Goal: Information Seeking & Learning: Learn about a topic

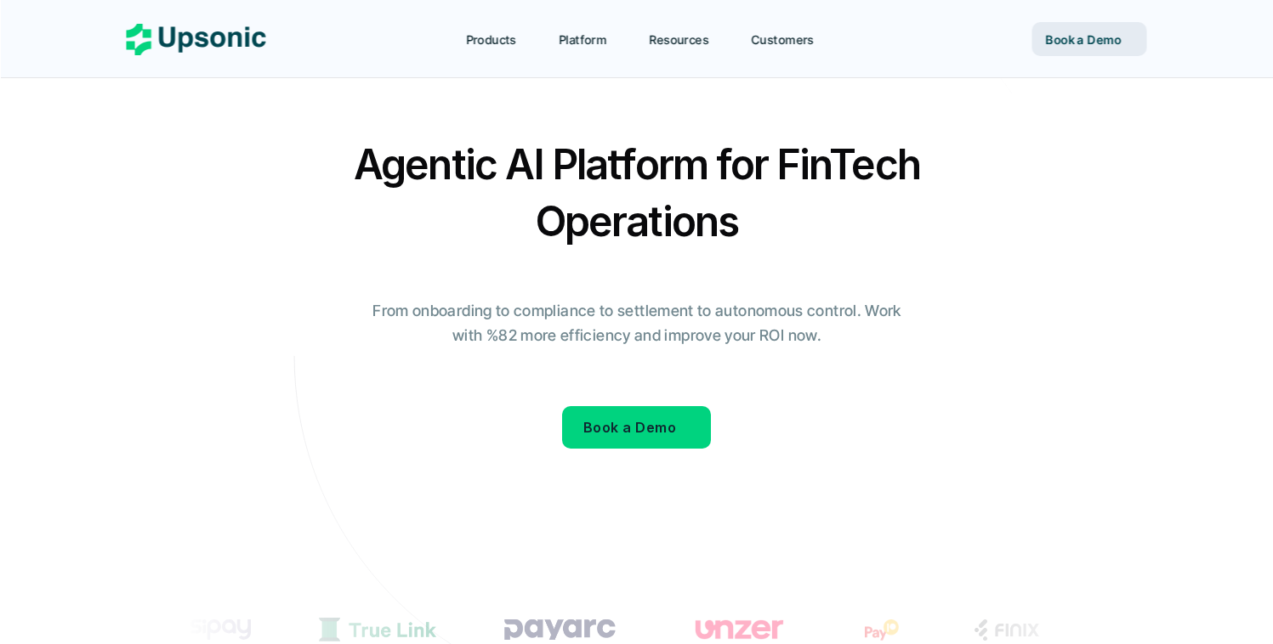
click at [832, 176] on h2 "Agentic AI Platform for FinTech Operations" at bounding box center [636, 193] width 595 height 114
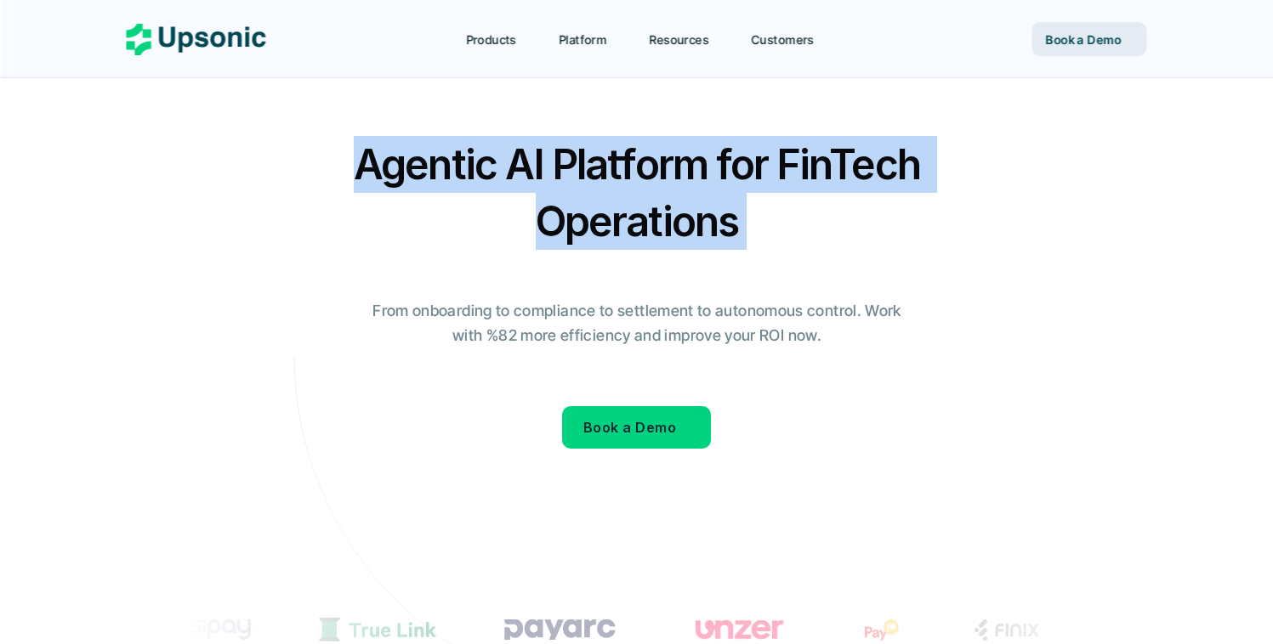
click at [832, 176] on h2 "Agentic AI Platform for FinTech Operations" at bounding box center [636, 193] width 595 height 114
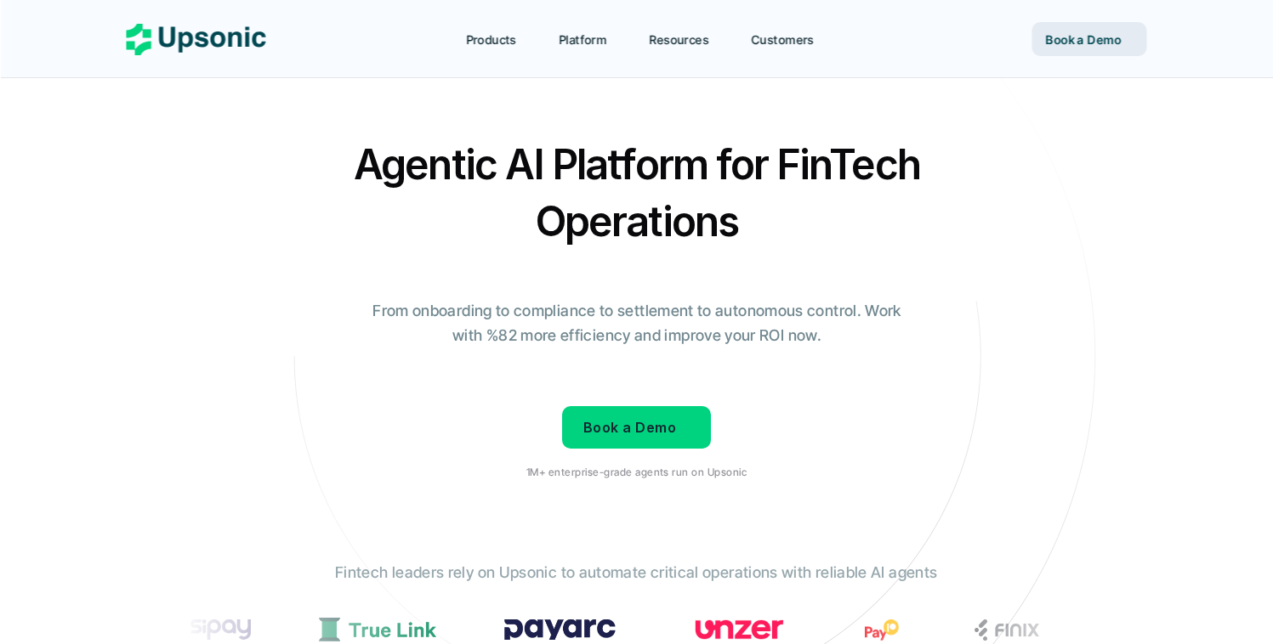
click at [791, 221] on h2 "Agentic AI Platform for FinTech Operations" at bounding box center [636, 193] width 595 height 114
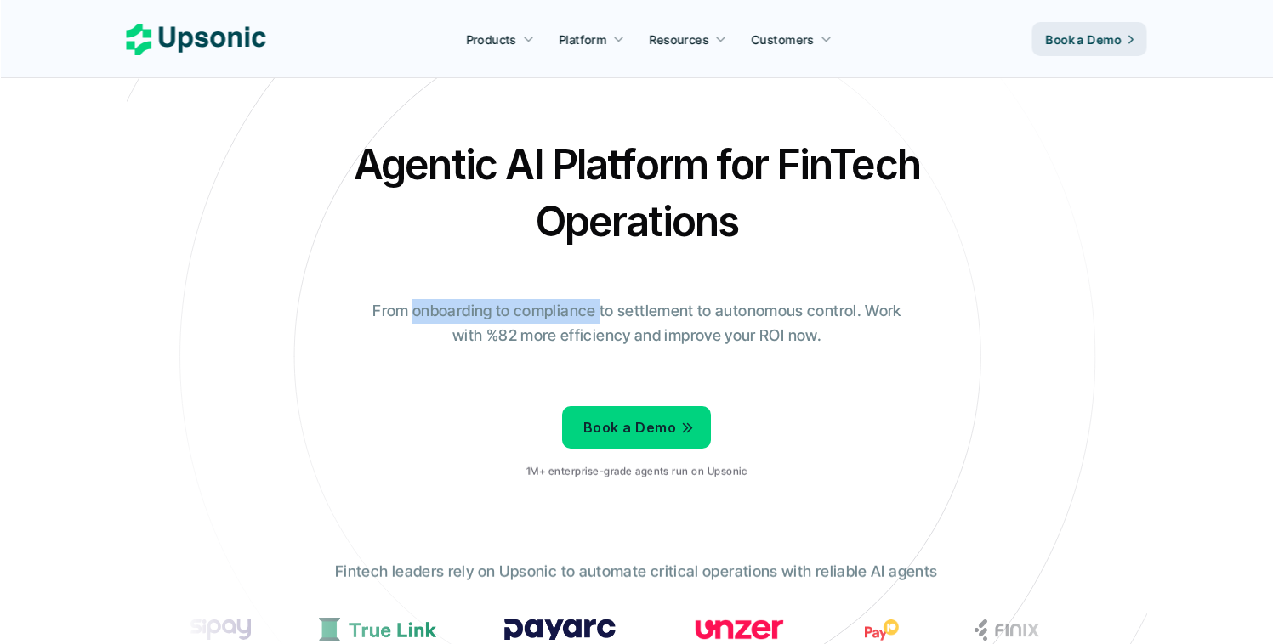
drag, startPoint x: 417, startPoint y: 306, endPoint x: 600, endPoint y: 309, distance: 183.7
click at [600, 309] on p "From onboarding to compliance to settlement to autonomous control. Work with %8…" at bounding box center [636, 323] width 553 height 49
click at [629, 309] on p "From onboarding to compliance to settlement to autonomous control. Work with %8…" at bounding box center [636, 323] width 553 height 49
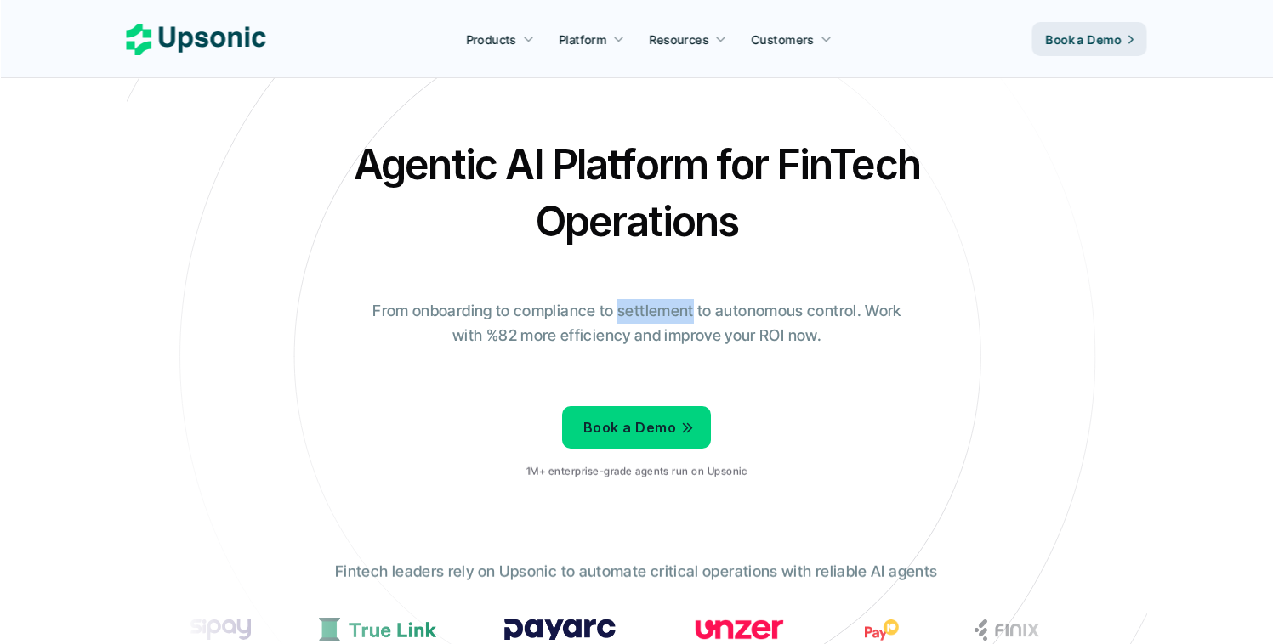
drag, startPoint x: 629, startPoint y: 309, endPoint x: 697, endPoint y: 309, distance: 68.0
click at [629, 309] on p "From onboarding to compliance to settlement to autonomous control. Work with %8…" at bounding box center [636, 323] width 553 height 49
click at [697, 309] on p "From onboarding to compliance to settlement to autonomous control. Work with %8…" at bounding box center [636, 323] width 553 height 49
drag, startPoint x: 698, startPoint y: 309, endPoint x: 721, endPoint y: 309, distance: 23.0
click at [698, 309] on p "From onboarding to compliance to settlement to autonomous control. Work with %8…" at bounding box center [636, 323] width 553 height 49
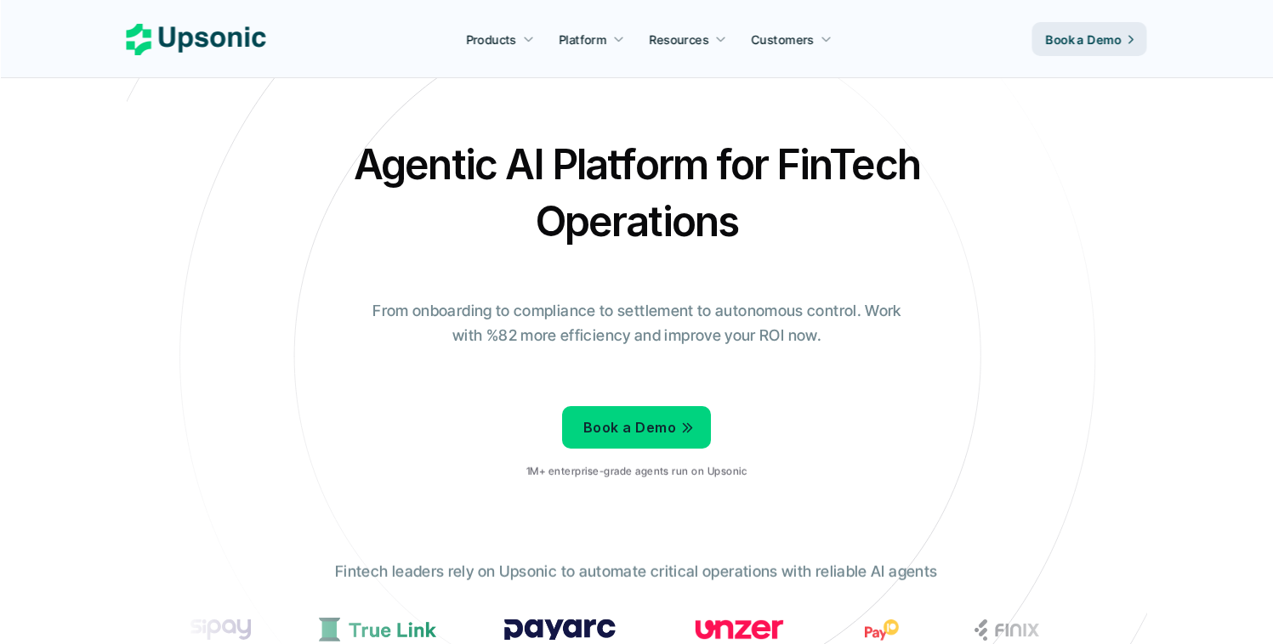
click at [757, 309] on p "From onboarding to compliance to settlement to autonomous control. Work with %8…" at bounding box center [636, 323] width 553 height 49
click at [758, 309] on p "From onboarding to compliance to settlement to autonomous control. Work with %8…" at bounding box center [636, 323] width 553 height 49
click at [833, 309] on p "From onboarding to compliance to settlement to autonomous control. Work with %8…" at bounding box center [636, 323] width 553 height 49
drag, startPoint x: 833, startPoint y: 309, endPoint x: 854, endPoint y: 309, distance: 21.3
click at [833, 309] on p "From onboarding to compliance to settlement to autonomous control. Work with %8…" at bounding box center [636, 323] width 553 height 49
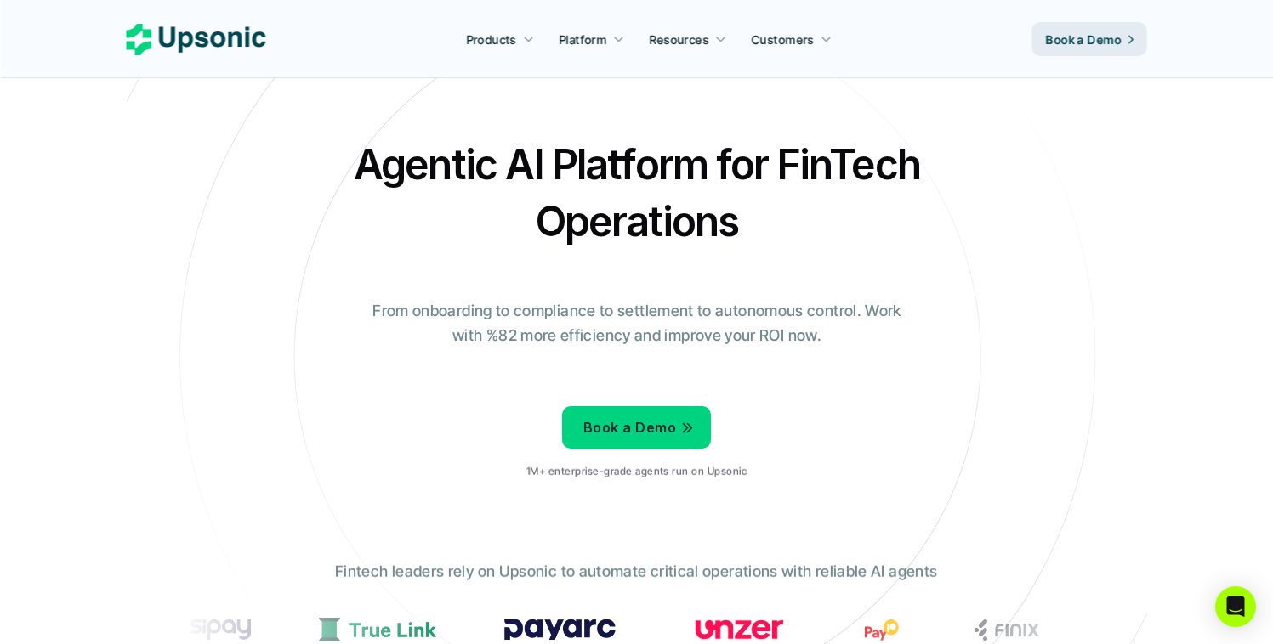
click at [862, 309] on p "From onboarding to compliance to settlement to autonomous control. Work with %8…" at bounding box center [636, 323] width 553 height 49
click at [861, 309] on p "From onboarding to compliance to settlement to autonomous control. Work with %8…" at bounding box center [636, 323] width 553 height 49
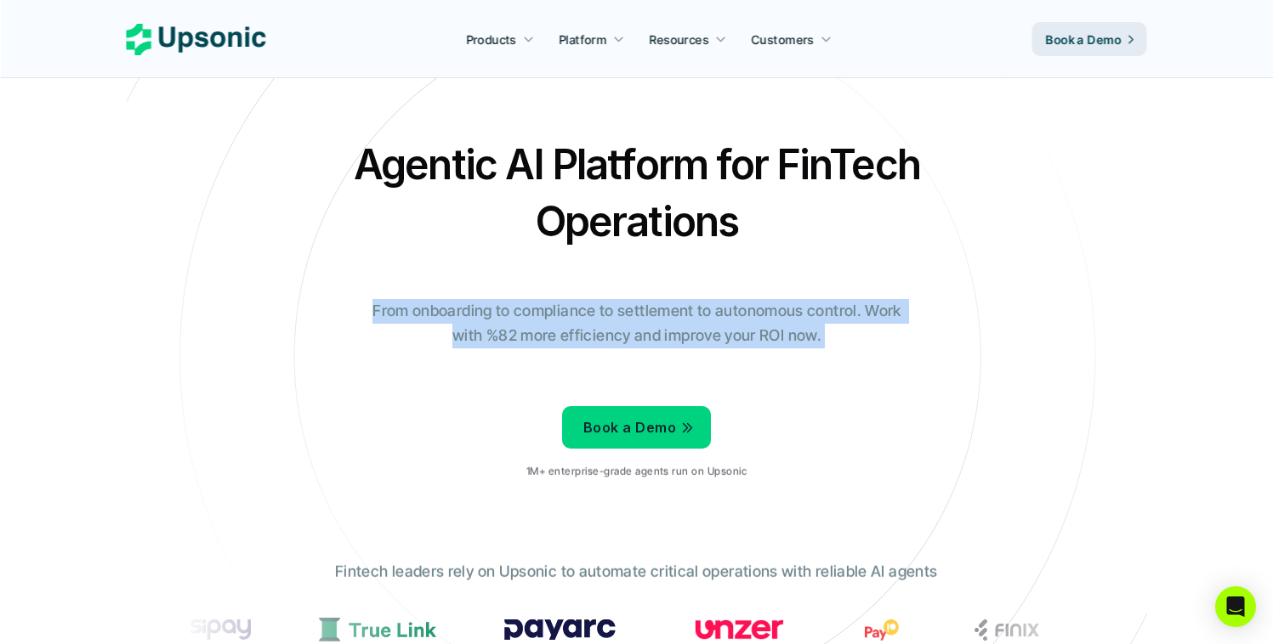
click at [861, 309] on p "From onboarding to compliance to settlement to autonomous control. Work with %8…" at bounding box center [636, 323] width 553 height 49
click at [856, 343] on p "From onboarding to compliance to settlement to autonomous control. Work with %8…" at bounding box center [636, 323] width 553 height 49
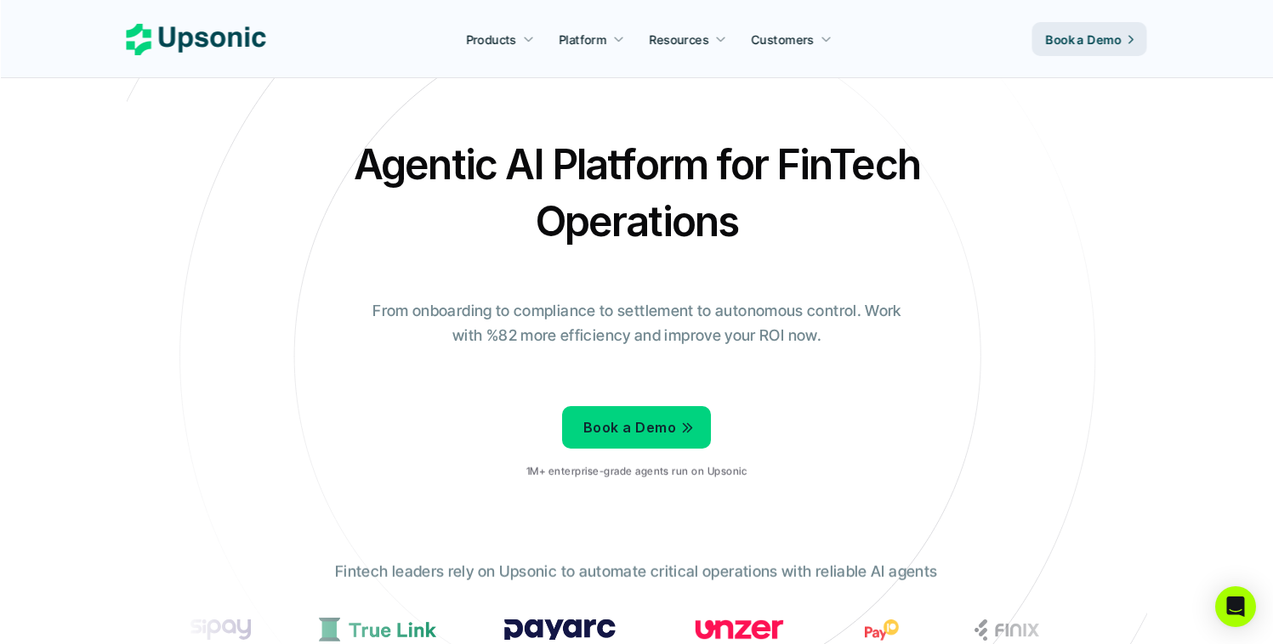
click at [791, 341] on p "From onboarding to compliance to settlement to autonomous control. Work with %8…" at bounding box center [636, 323] width 553 height 49
click at [765, 341] on p "From onboarding to compliance to settlement to autonomous control. Work with %8…" at bounding box center [636, 323] width 553 height 49
click at [758, 342] on p "From onboarding to compliance to settlement to autonomous control. Work with %8…" at bounding box center [636, 323] width 553 height 49
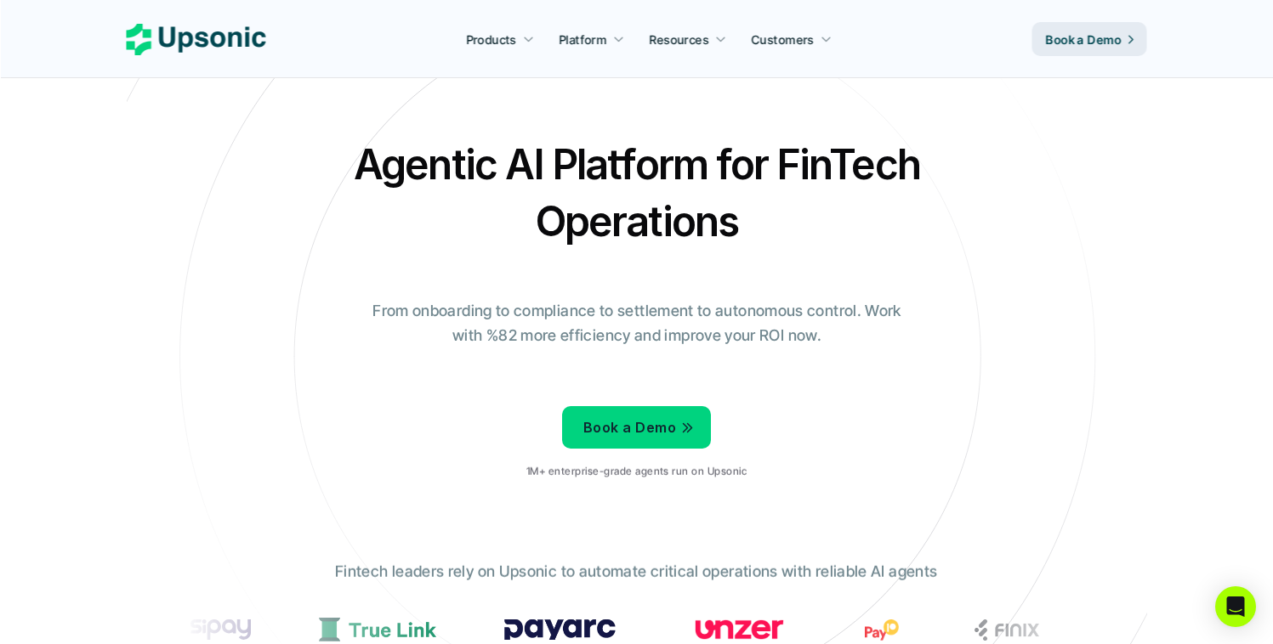
click at [741, 342] on p "From onboarding to compliance to settlement to autonomous control. Work with %8…" at bounding box center [636, 323] width 553 height 49
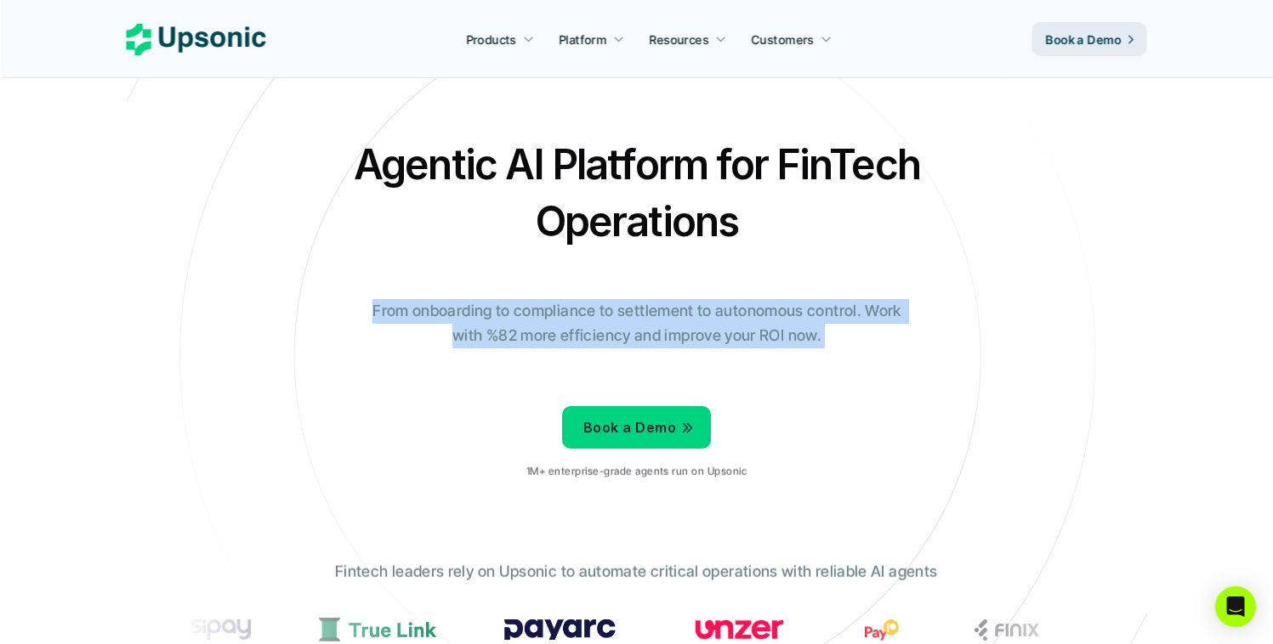
click at [741, 342] on p "From onboarding to compliance to settlement to autonomous control. Work with %8…" at bounding box center [636, 323] width 553 height 49
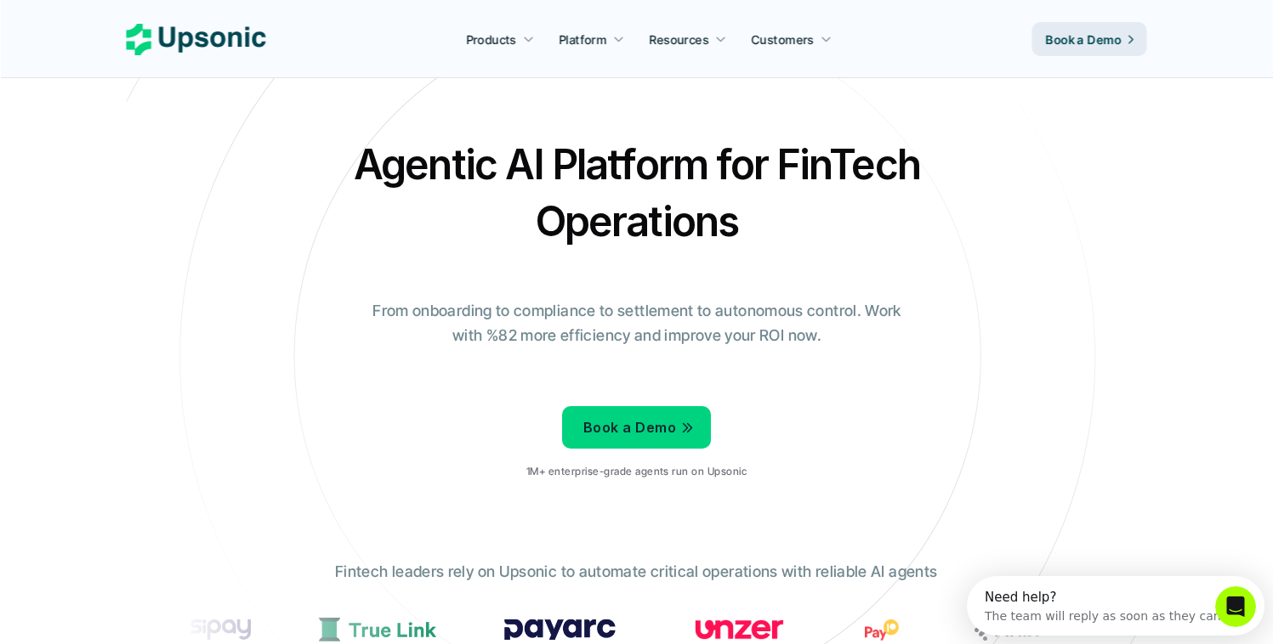
click at [1007, 201] on div "Agentic AI Platform for FinTech Operations From onboarding to compliance to set…" at bounding box center [636, 314] width 995 height 357
click at [738, 160] on h2 "Agentic AI Platform for FinTech Operations" at bounding box center [636, 193] width 595 height 114
click at [767, 162] on h2 "Agentic AI Platform for FinTech Operations" at bounding box center [636, 193] width 595 height 114
click at [768, 162] on h2 "Agentic AI Platform for FinTech Operations" at bounding box center [636, 193] width 595 height 114
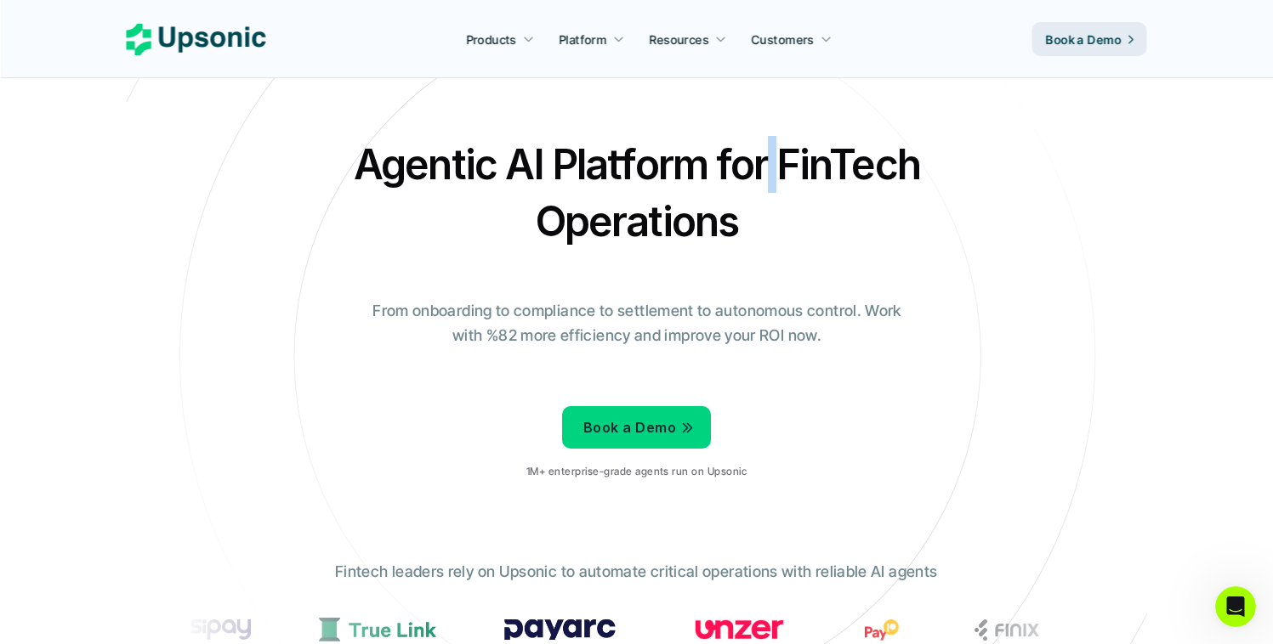
click at [769, 162] on h2 "Agentic AI Platform for FinTech Operations" at bounding box center [636, 193] width 595 height 114
click at [771, 162] on h2 "Agentic AI Platform for FinTech Operations" at bounding box center [636, 193] width 595 height 114
click at [759, 165] on h2 "Agentic AI Platform for FinTech Operations" at bounding box center [636, 193] width 595 height 114
click at [758, 165] on h2 "Agentic AI Platform for FinTech Operations" at bounding box center [636, 193] width 595 height 114
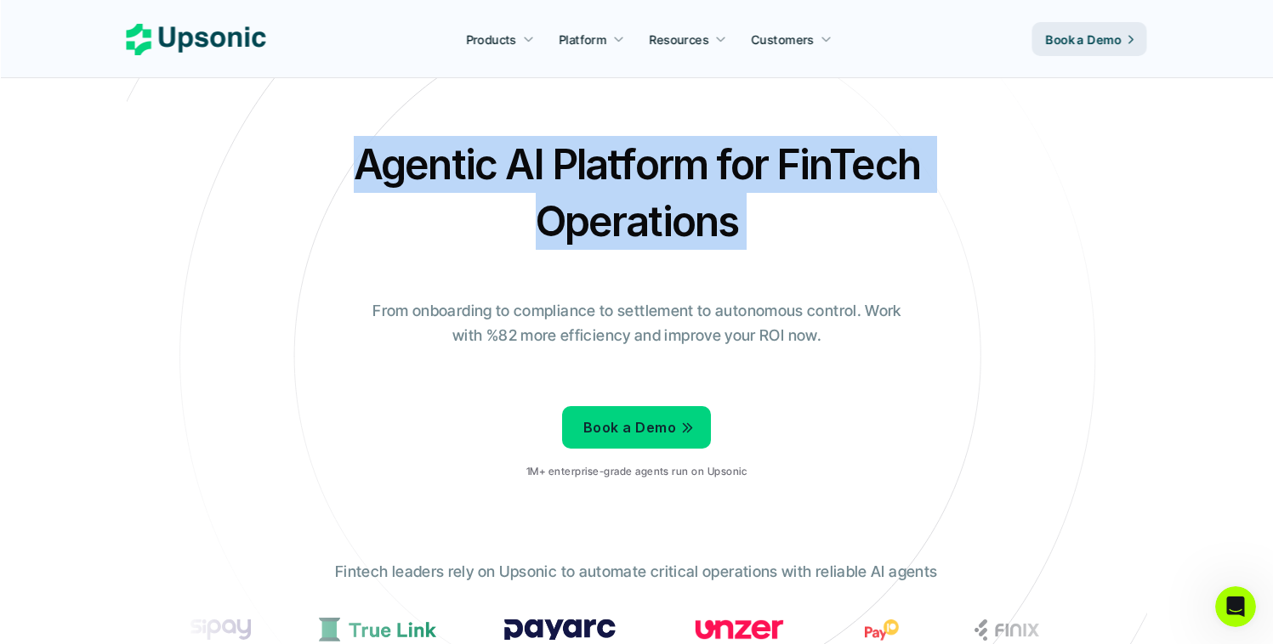
click at [758, 165] on h2 "Agentic AI Platform for FinTech Operations" at bounding box center [636, 193] width 595 height 114
click at [752, 164] on h2 "Agentic AI Platform for FinTech Operations" at bounding box center [636, 193] width 595 height 114
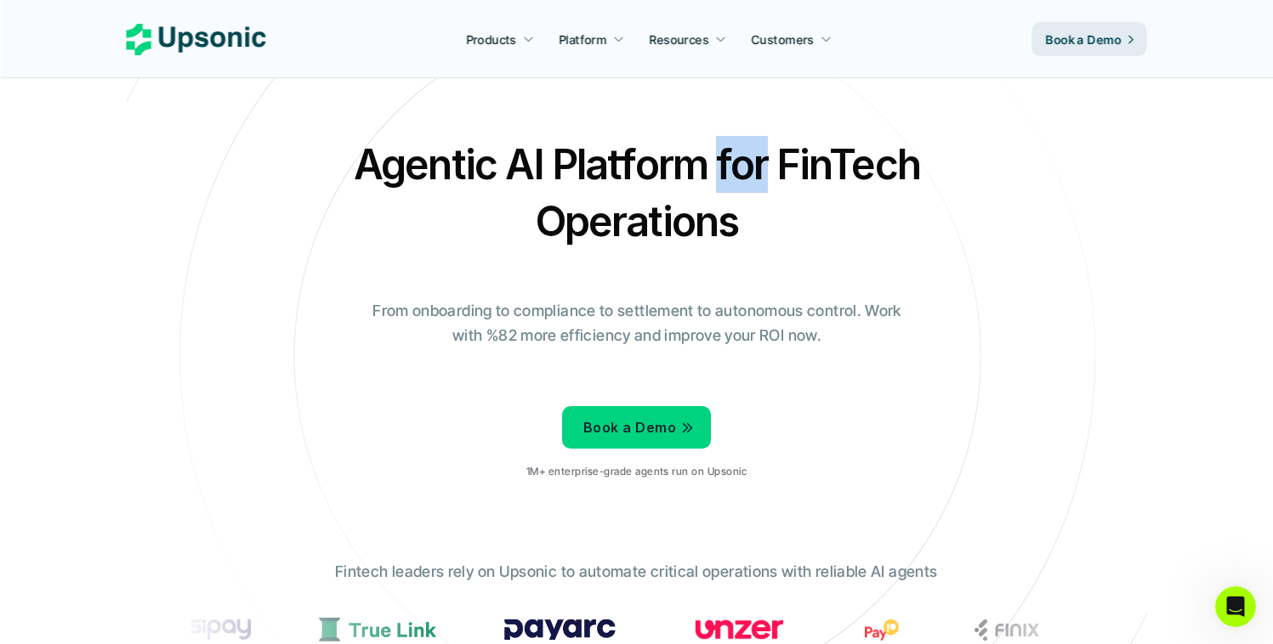
click at [752, 163] on h2 "Agentic AI Platform for FinTech Operations" at bounding box center [636, 193] width 595 height 114
click at [634, 167] on h2 "Agentic AI Platform for FinTech Operations" at bounding box center [636, 193] width 595 height 114
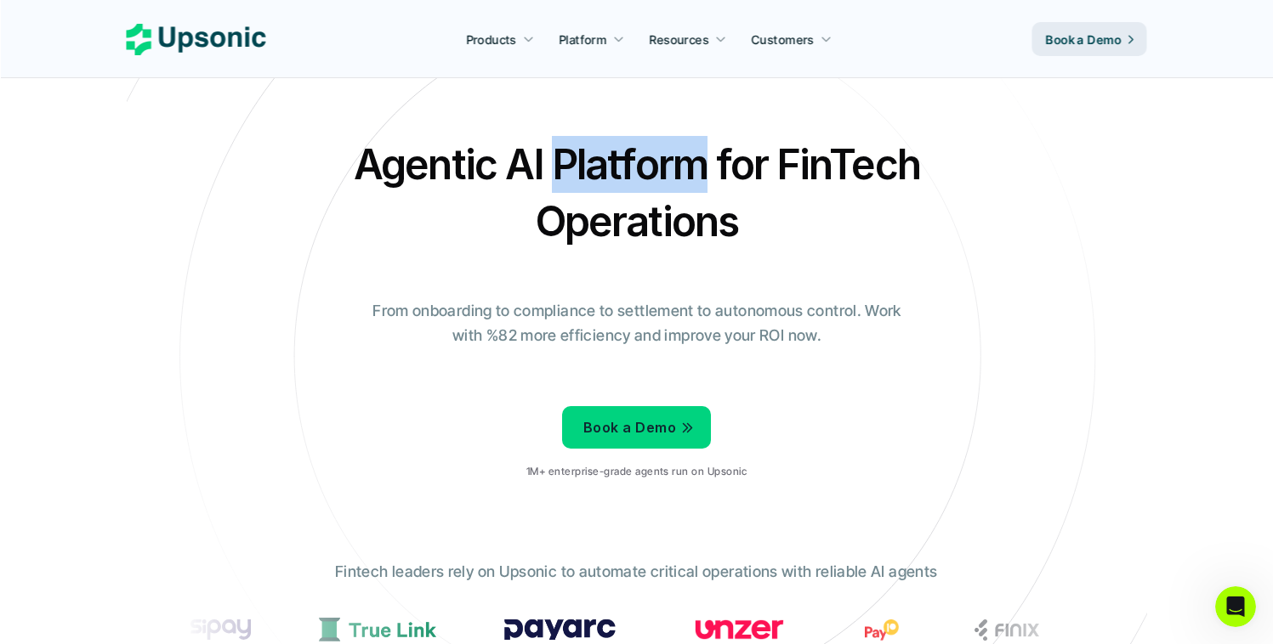
click at [634, 167] on h2 "Agentic AI Platform for FinTech Operations" at bounding box center [636, 193] width 595 height 114
click at [514, 162] on h2 "Agentic AI Platform for FinTech Operations" at bounding box center [636, 193] width 595 height 114
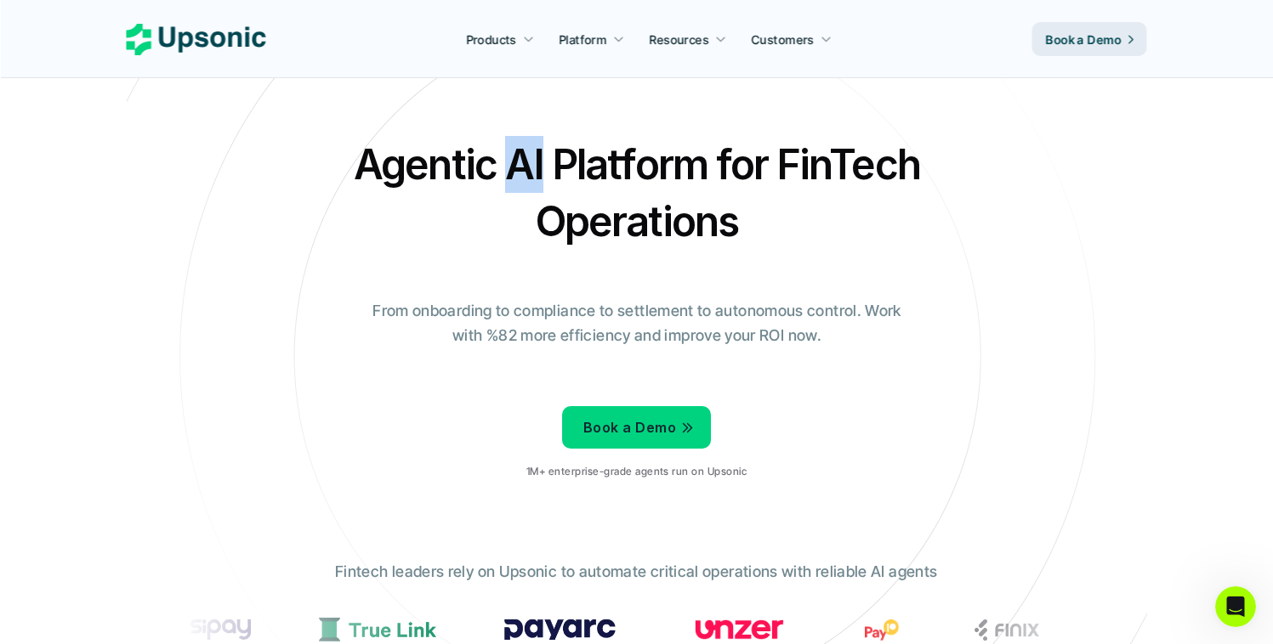
click at [514, 162] on h2 "Agentic AI Platform for FinTech Operations" at bounding box center [636, 193] width 595 height 114
click at [462, 161] on h2 "Agentic AI Platform for FinTech Operations" at bounding box center [636, 193] width 595 height 114
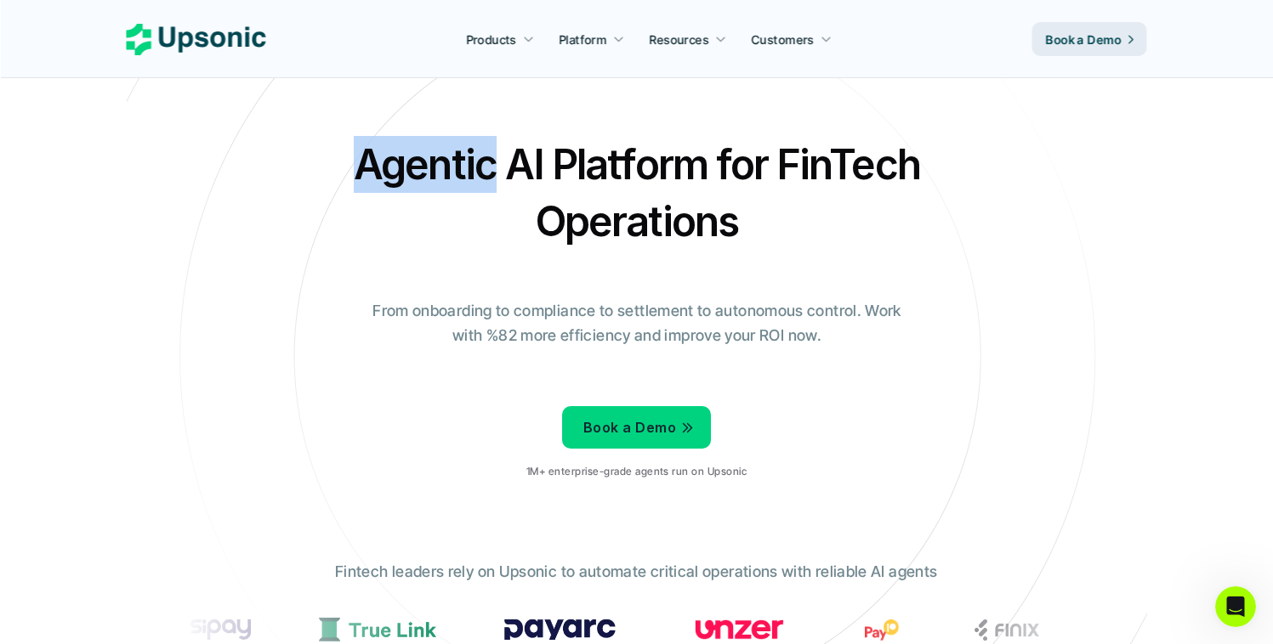
click at [462, 161] on h2 "Agentic AI Platform for FinTech Operations" at bounding box center [636, 193] width 595 height 114
click at [502, 152] on h2 "Agentic AI Platform for FinTech Operations" at bounding box center [636, 193] width 595 height 114
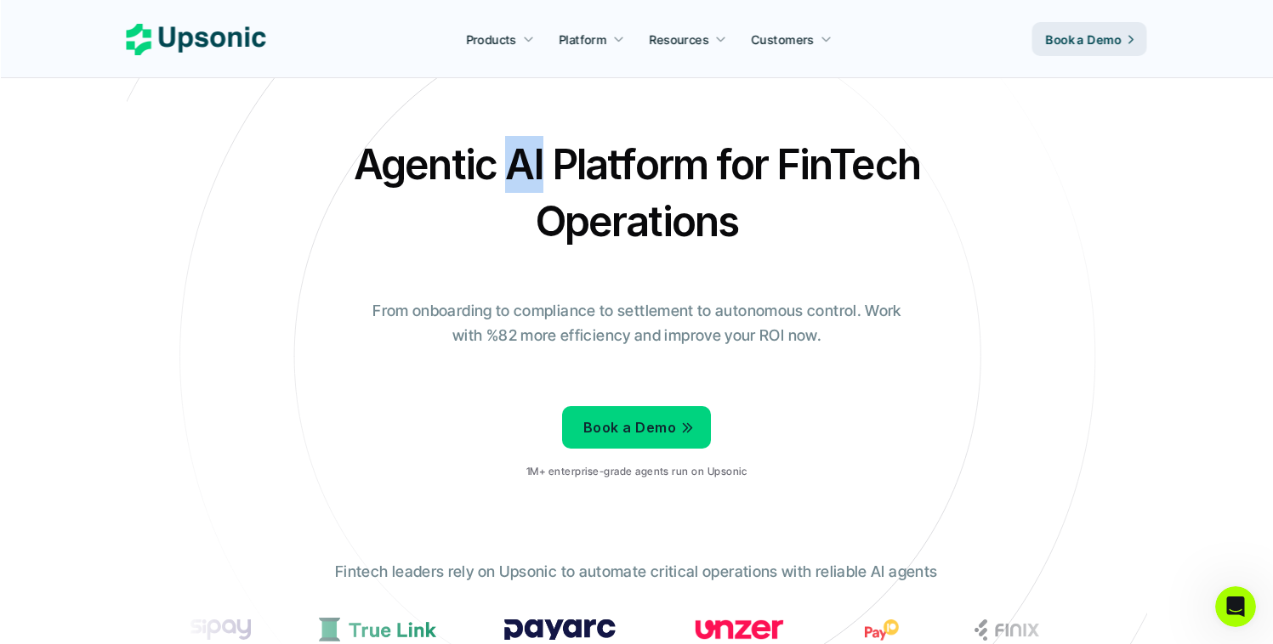
drag, startPoint x: 502, startPoint y: 152, endPoint x: 515, endPoint y: 154, distance: 12.9
click at [504, 153] on h2 "Agentic AI Platform for FinTech Operations" at bounding box center [636, 193] width 595 height 114
click at [575, 151] on h2 "Agentic AI Platform for FinTech Operations" at bounding box center [636, 193] width 595 height 114
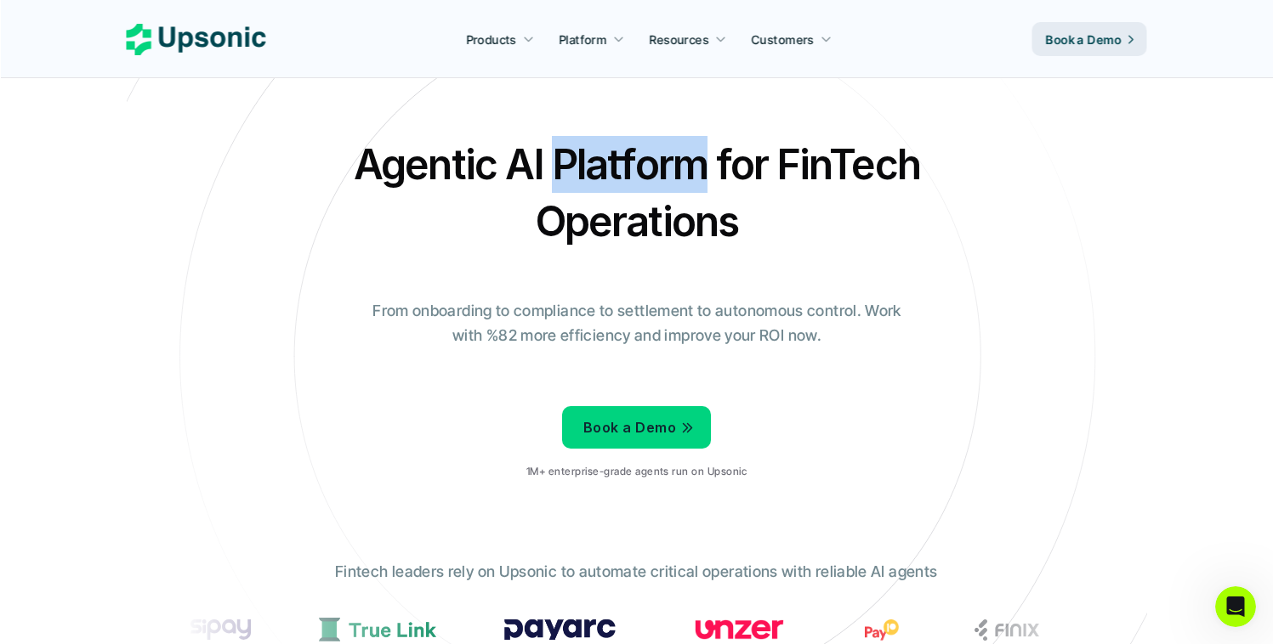
drag, startPoint x: 575, startPoint y: 151, endPoint x: 630, endPoint y: 156, distance: 55.5
click at [575, 152] on h2 "Agentic AI Platform for FinTech Operations" at bounding box center [636, 193] width 595 height 114
click at [735, 145] on h2 "Agentic AI Platform for FinTech Operations" at bounding box center [636, 193] width 595 height 114
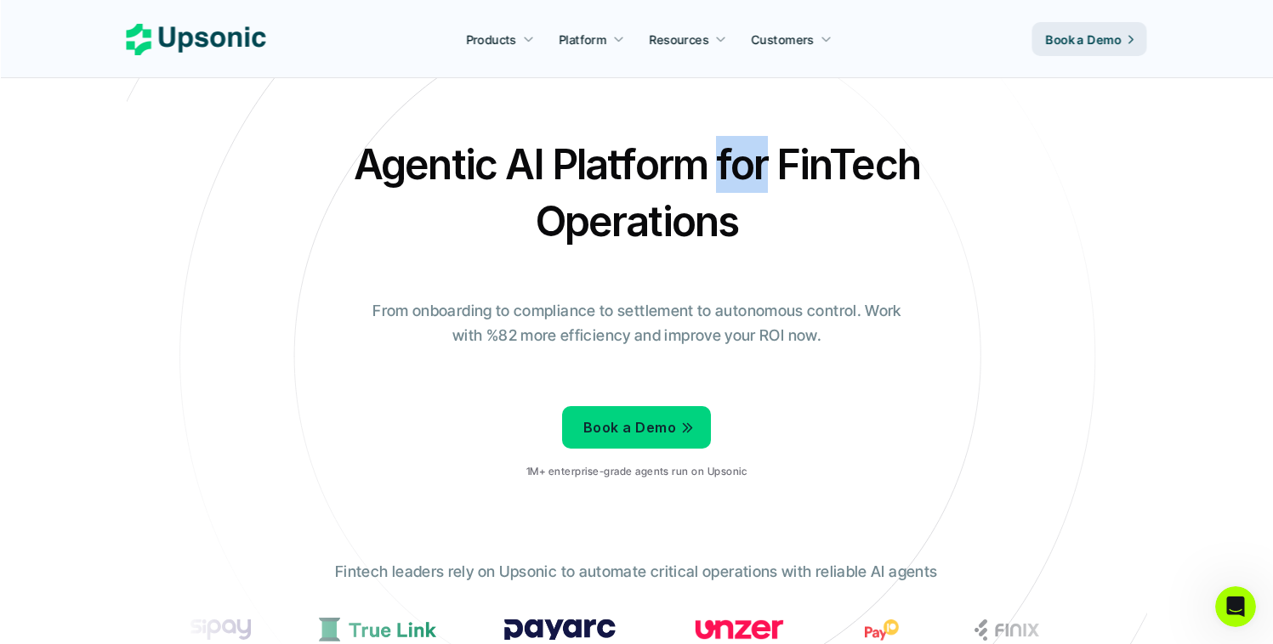
drag, startPoint x: 735, startPoint y: 145, endPoint x: 769, endPoint y: 147, distance: 34.9
click at [735, 145] on h2 "Agentic AI Platform for FinTech Operations" at bounding box center [636, 193] width 595 height 114
click at [794, 145] on h2 "Agentic AI Platform for FinTech Operations" at bounding box center [636, 193] width 595 height 114
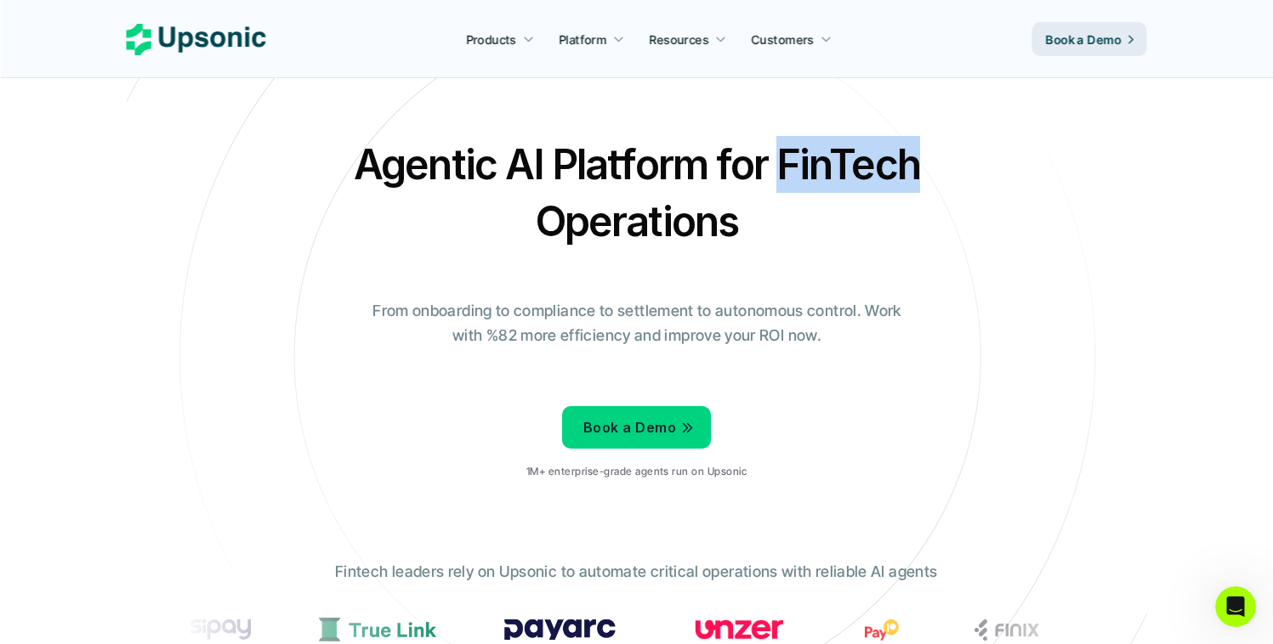
click at [794, 145] on h2 "Agentic AI Platform for FinTech Operations" at bounding box center [636, 193] width 595 height 114
click at [734, 148] on h2 "Agentic AI Platform for FinTech Operations" at bounding box center [636, 193] width 595 height 114
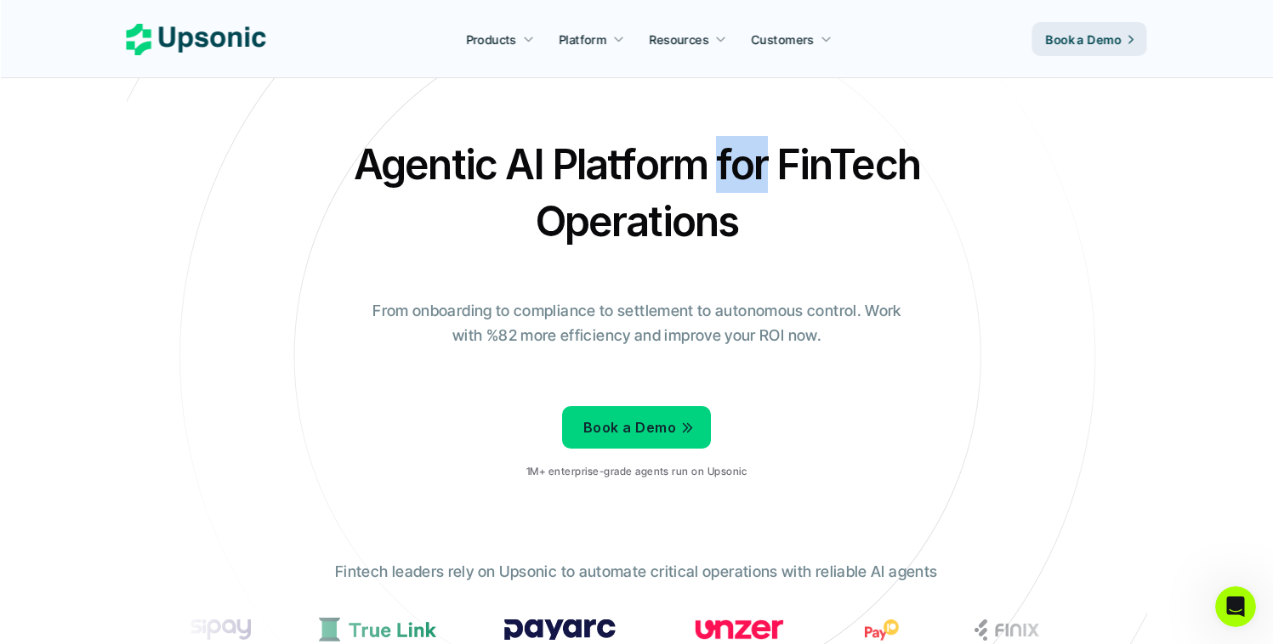
drag, startPoint x: 734, startPoint y: 148, endPoint x: 720, endPoint y: 150, distance: 13.8
click at [734, 148] on h2 "Agentic AI Platform for FinTech Operations" at bounding box center [636, 193] width 595 height 114
click at [686, 154] on h2 "Agentic AI Platform for FinTech Operations" at bounding box center [636, 193] width 595 height 114
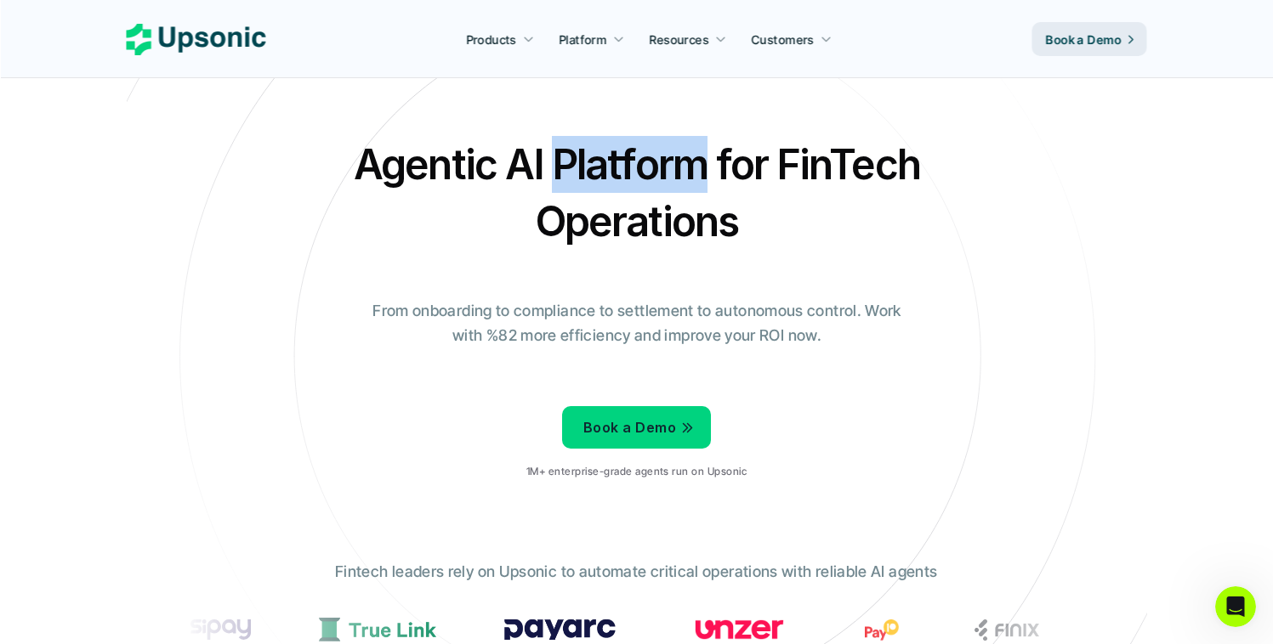
click at [686, 154] on h2 "Agentic AI Platform for FinTech Operations" at bounding box center [636, 193] width 595 height 114
click at [508, 160] on h2 "Agentic AI Platform for FinTech Operations" at bounding box center [636, 193] width 595 height 114
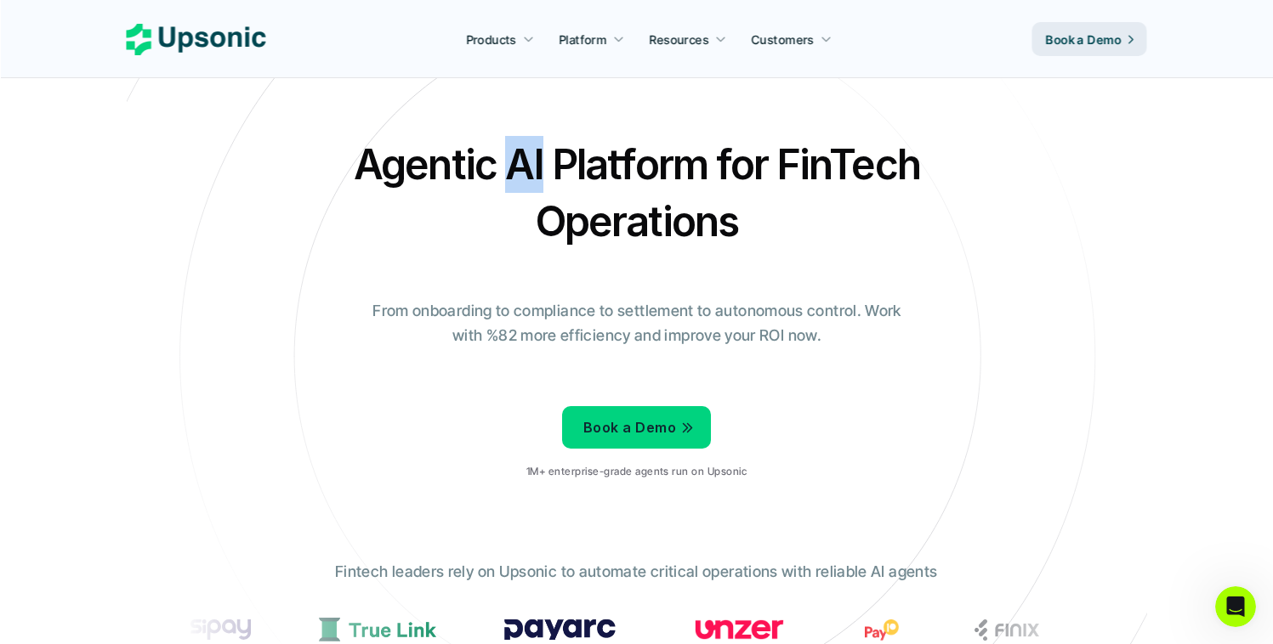
click at [508, 160] on h2 "Agentic AI Platform for FinTech Operations" at bounding box center [636, 193] width 595 height 114
click at [473, 162] on h2 "Agentic AI Platform for FinTech Operations" at bounding box center [636, 193] width 595 height 114
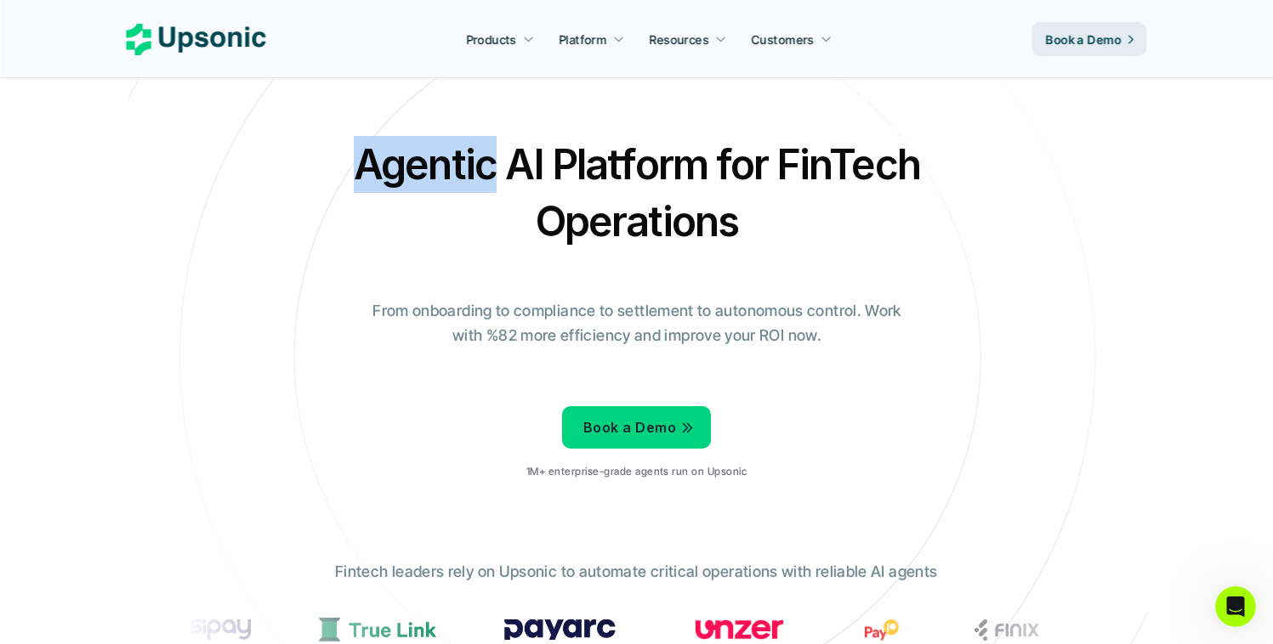
click at [473, 162] on h2 "Agentic AI Platform for FinTech Operations" at bounding box center [636, 193] width 595 height 114
click at [513, 154] on h2 "Agentic AI Platform for FinTech Operations" at bounding box center [636, 193] width 595 height 114
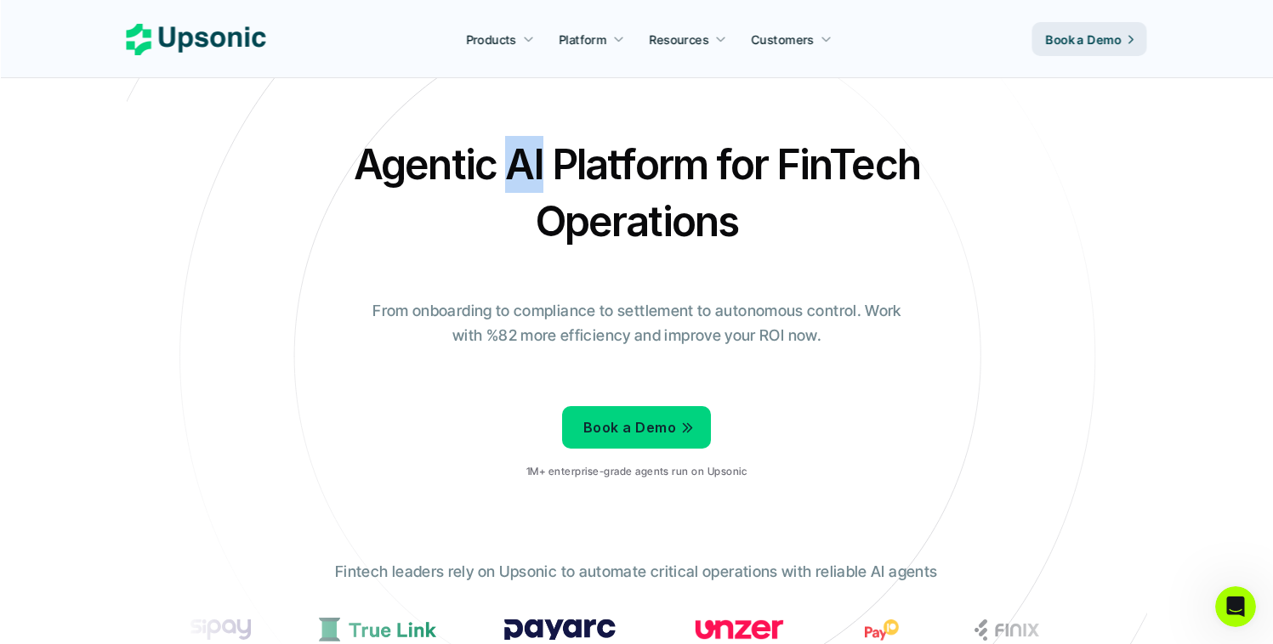
click at [513, 154] on h2 "Agentic AI Platform for FinTech Operations" at bounding box center [636, 193] width 595 height 114
click at [549, 156] on h2 "Agentic AI Platform for FinTech Operations" at bounding box center [636, 193] width 595 height 114
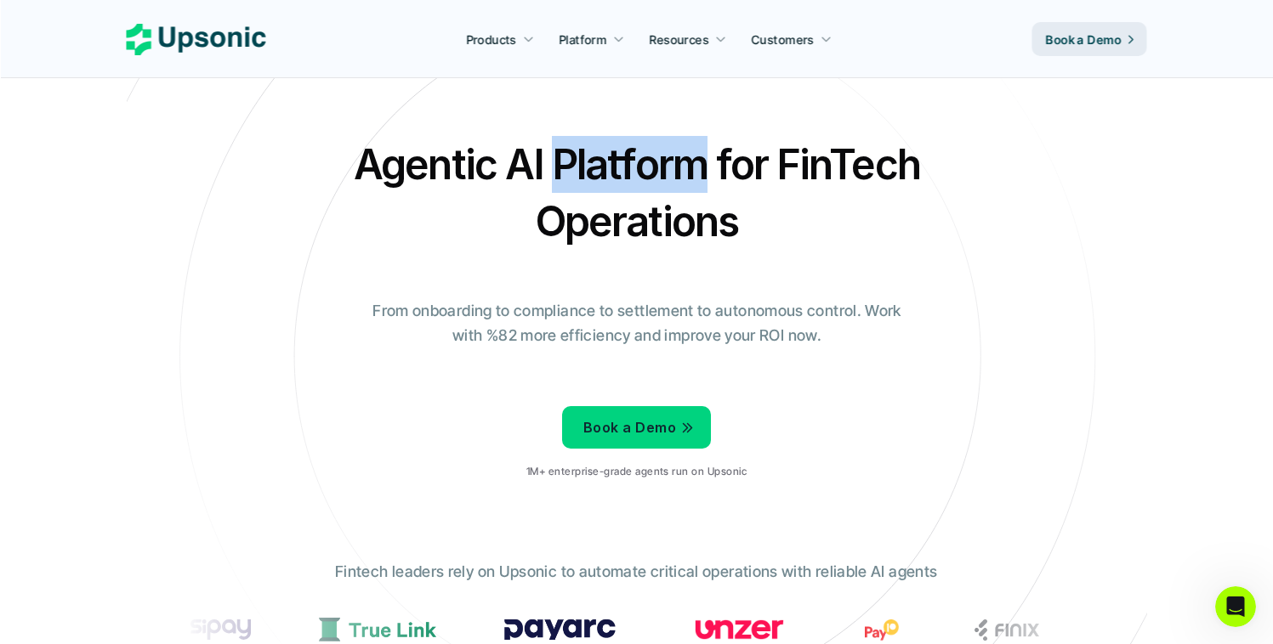
click at [549, 156] on h2 "Agentic AI Platform for FinTech Operations" at bounding box center [636, 193] width 595 height 114
click at [714, 143] on h2 "Agentic AI Platform for FinTech Operations" at bounding box center [636, 193] width 595 height 114
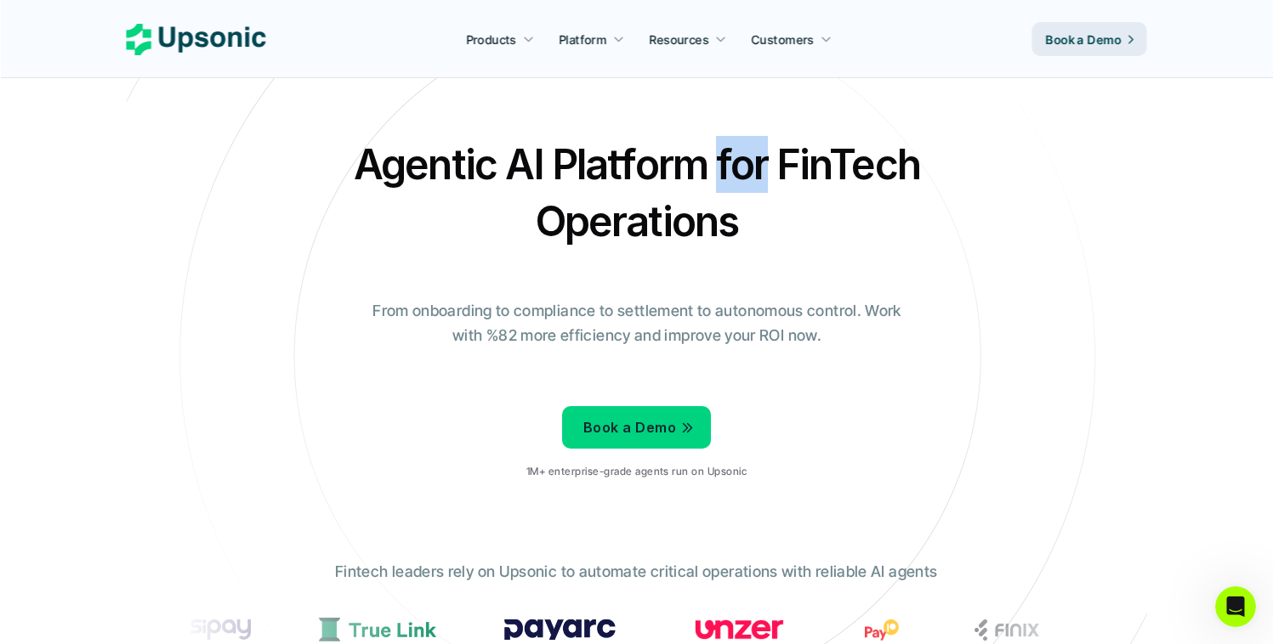
drag, startPoint x: 714, startPoint y: 143, endPoint x: 771, endPoint y: 145, distance: 57.0
click at [714, 143] on h2 "Agentic AI Platform for FinTech Operations" at bounding box center [636, 193] width 595 height 114
click at [802, 142] on h2 "Agentic AI Platform for FinTech Operations" at bounding box center [636, 193] width 595 height 114
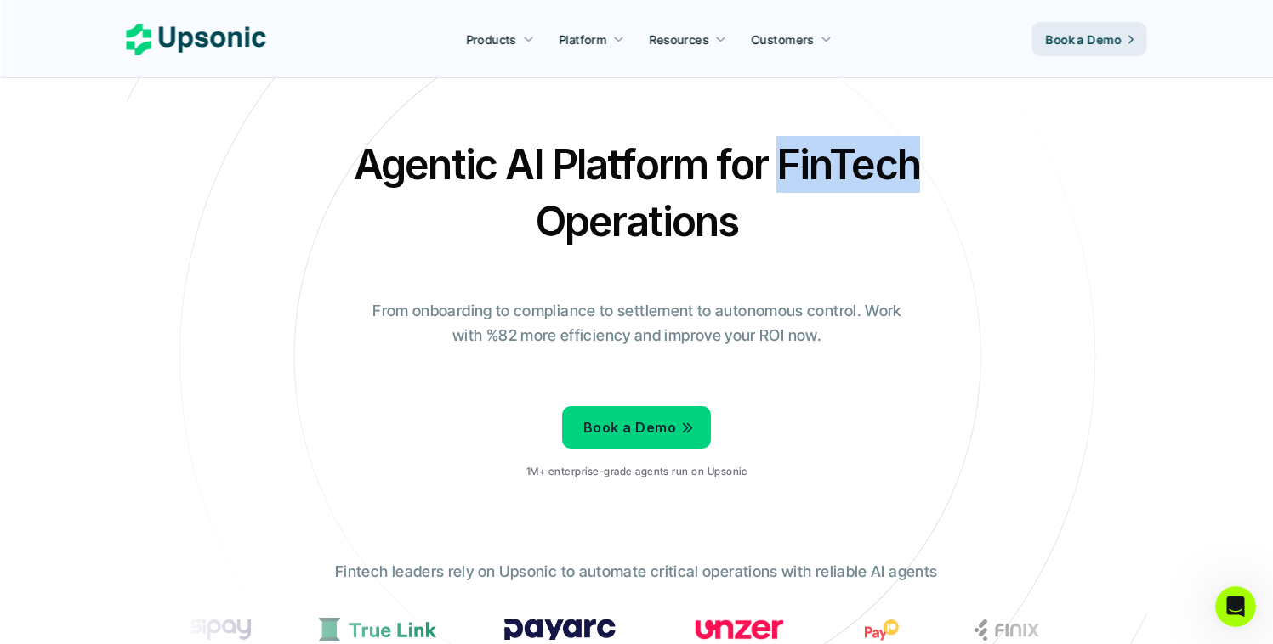
click at [802, 142] on h2 "Agentic AI Platform for FinTech Operations" at bounding box center [636, 193] width 595 height 114
click at [761, 146] on h2 "Agentic AI Platform for FinTech Operations" at bounding box center [636, 193] width 595 height 114
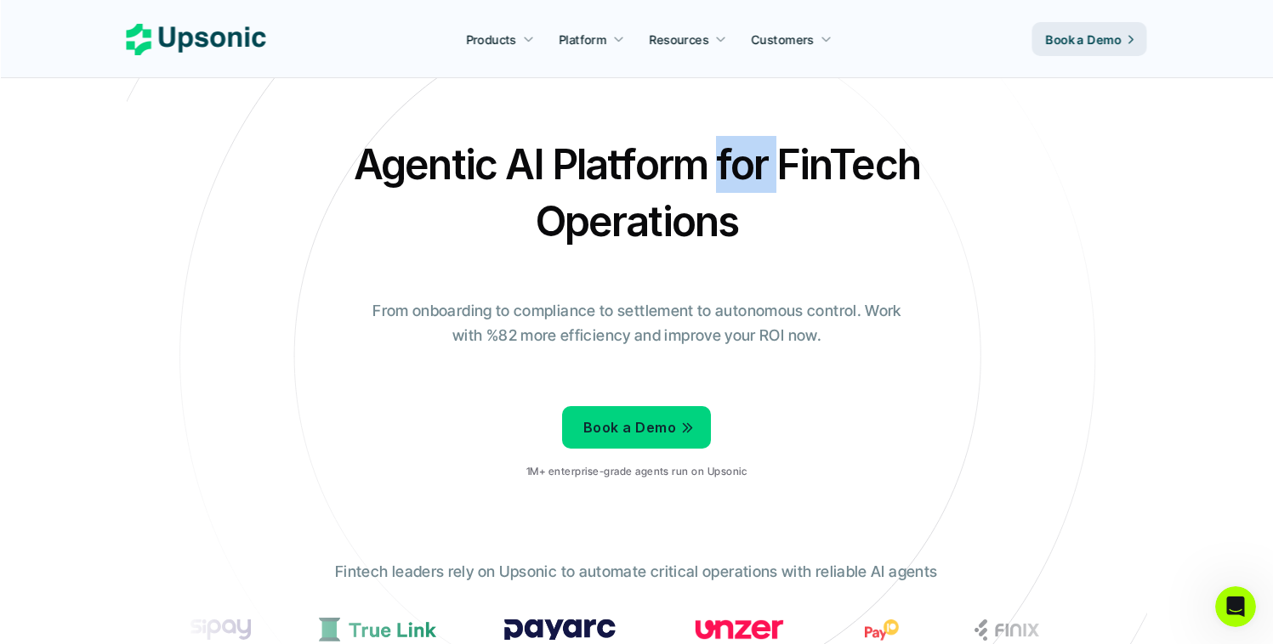
click at [754, 147] on h2 "Agentic AI Platform for FinTech Operations" at bounding box center [636, 193] width 595 height 114
click at [665, 147] on h2 "Agentic AI Platform for FinTech Operations" at bounding box center [636, 193] width 595 height 114
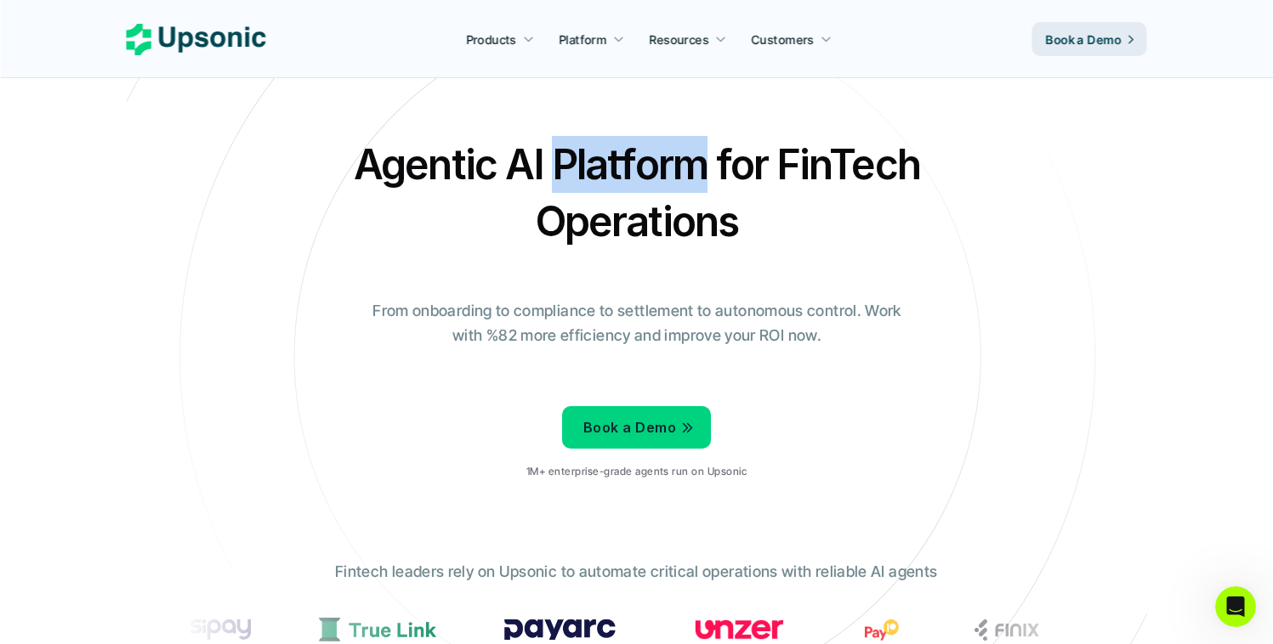
click at [665, 147] on h2 "Agentic AI Platform for FinTech Operations" at bounding box center [636, 193] width 595 height 114
click at [514, 155] on h2 "Agentic AI Platform for FinTech Operations" at bounding box center [636, 193] width 595 height 114
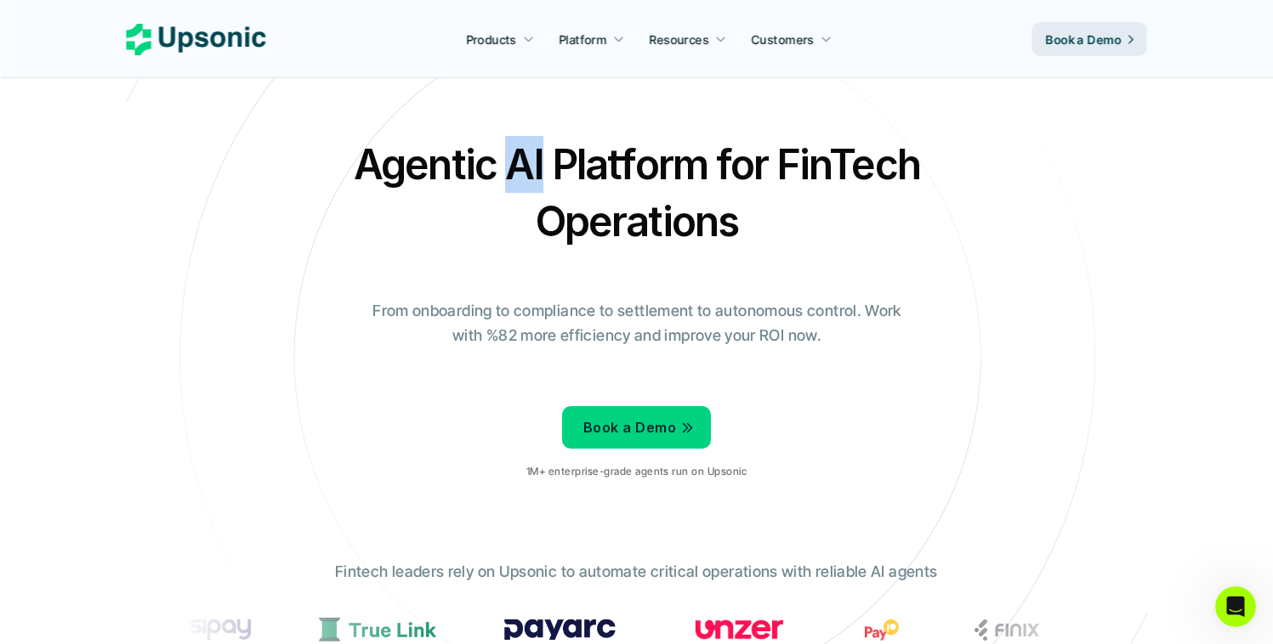
click at [514, 154] on h2 "Agentic AI Platform for FinTech Operations" at bounding box center [636, 193] width 595 height 114
click at [497, 156] on h2 "Agentic AI Platform for FinTech Operations" at bounding box center [636, 193] width 595 height 114
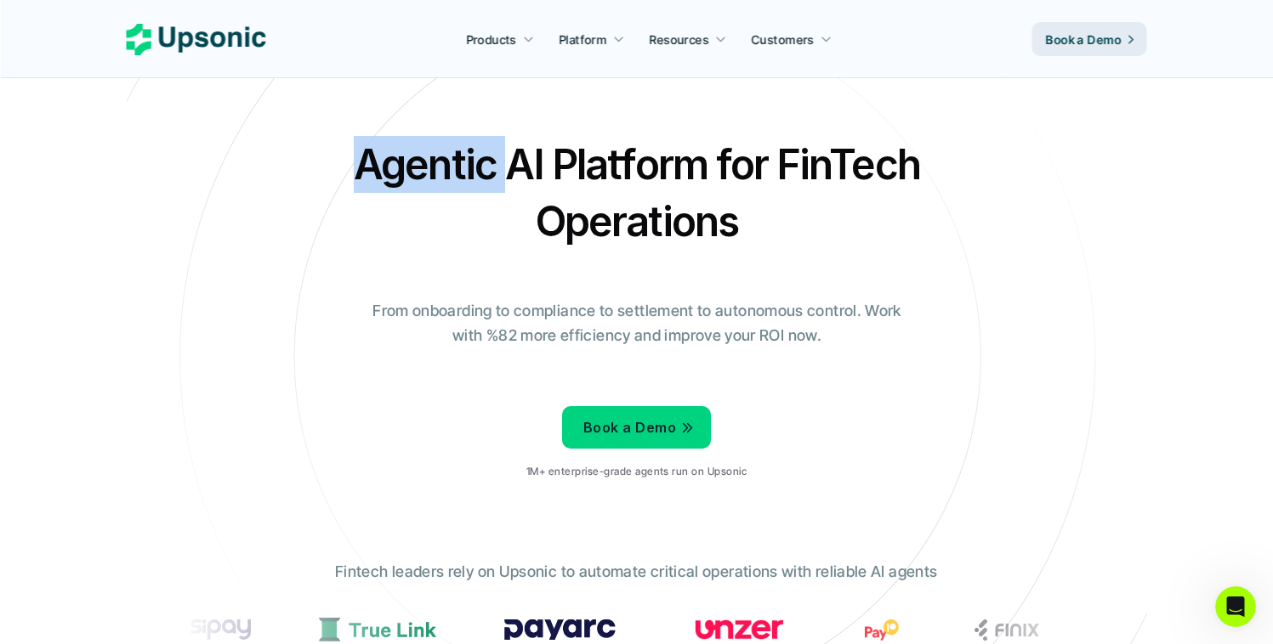
drag, startPoint x: 497, startPoint y: 156, endPoint x: 448, endPoint y: 162, distance: 49.6
click at [447, 162] on h2 "Agentic AI Platform for FinTech Operations" at bounding box center [636, 193] width 595 height 114
click at [536, 149] on h2 "Agentic AI Platform for FinTech Operations" at bounding box center [636, 193] width 595 height 114
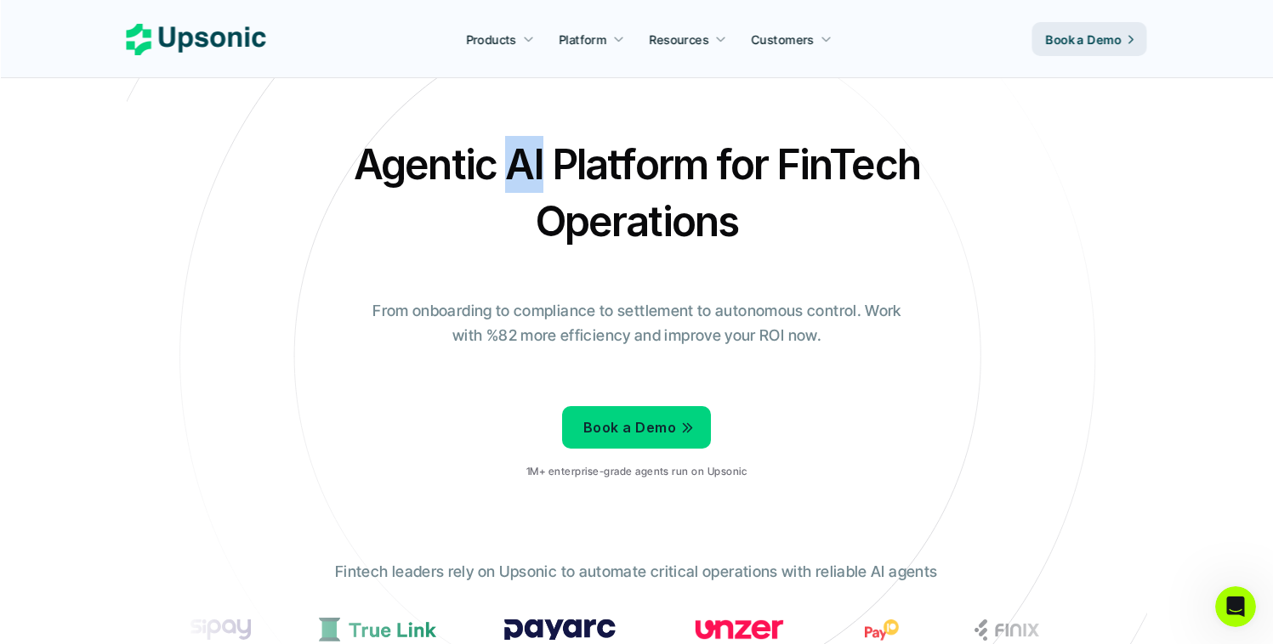
drag, startPoint x: 536, startPoint y: 149, endPoint x: 607, endPoint y: 143, distance: 71.7
click at [536, 149] on h2 "Agentic AI Platform for FinTech Operations" at bounding box center [636, 193] width 595 height 114
click at [608, 143] on h2 "Agentic AI Platform for FinTech Operations" at bounding box center [636, 193] width 595 height 114
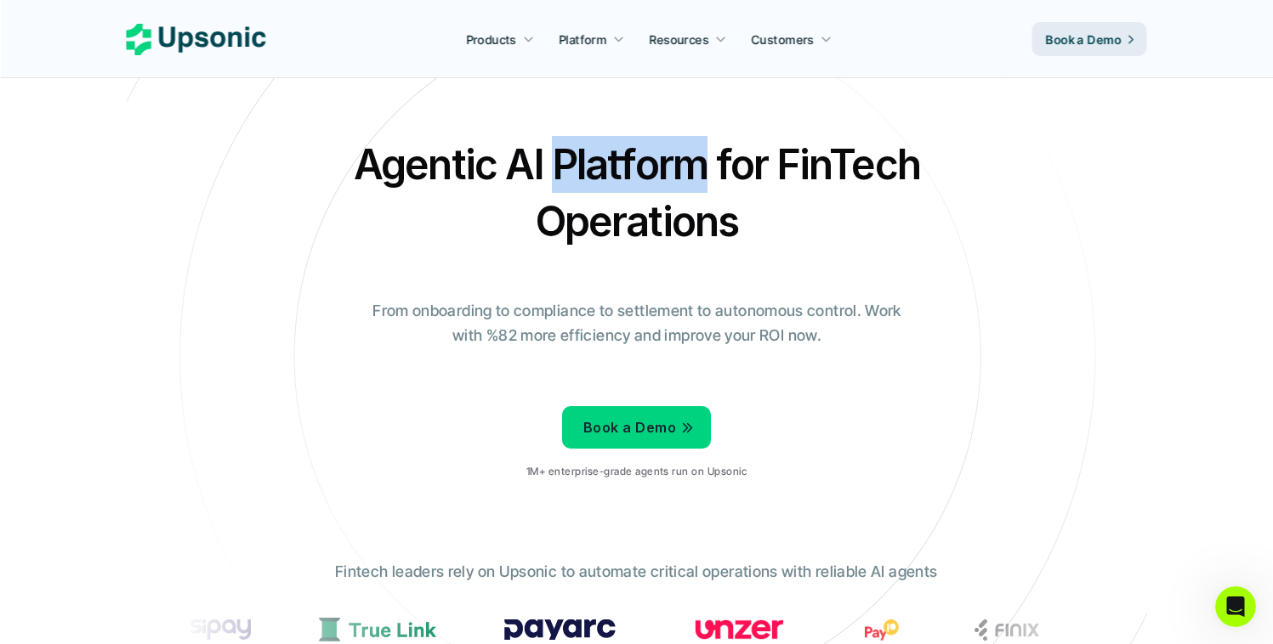
drag, startPoint x: 608, startPoint y: 143, endPoint x: 667, endPoint y: 143, distance: 58.7
click at [609, 143] on h2 "Agentic AI Platform for FinTech Operations" at bounding box center [636, 193] width 595 height 114
click at [720, 137] on h2 "Agentic AI Platform for FinTech Operations" at bounding box center [636, 193] width 595 height 114
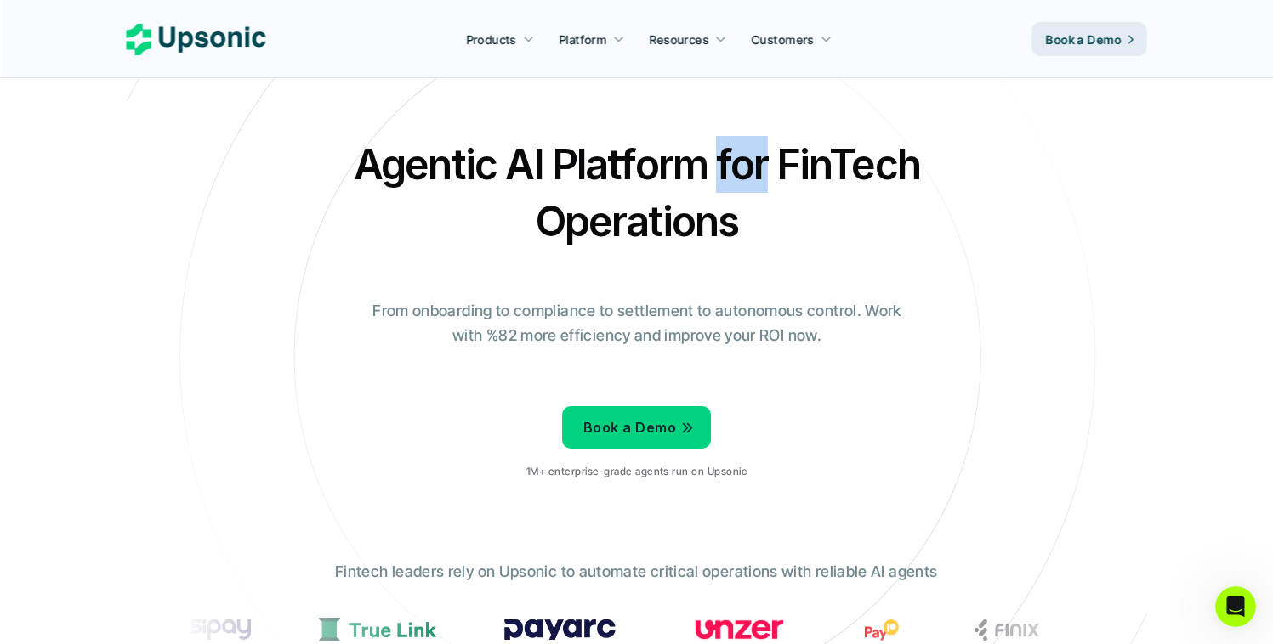
click at [721, 137] on h2 "Agentic AI Platform for FinTech Operations" at bounding box center [636, 193] width 595 height 114
click at [788, 150] on h2 "Agentic AI Platform for FinTech Operations" at bounding box center [636, 193] width 595 height 114
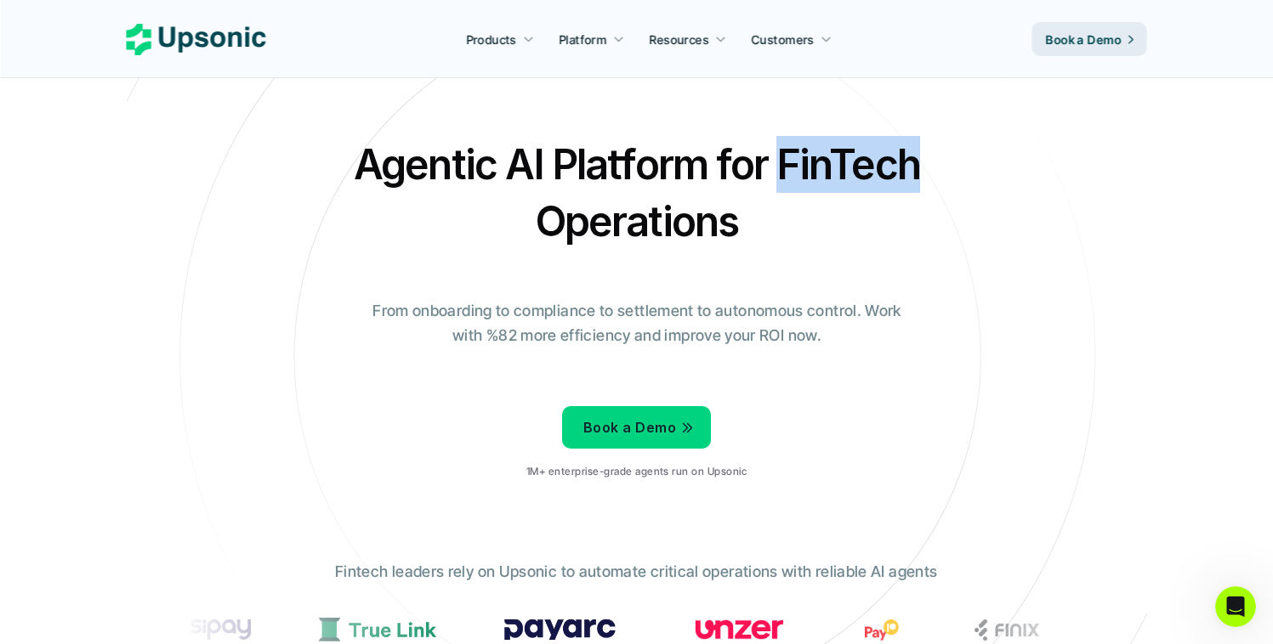
click at [788, 150] on h2 "Agentic AI Platform for FinTech Operations" at bounding box center [636, 193] width 595 height 114
click at [728, 151] on h2 "Agentic AI Platform for FinTech Operations" at bounding box center [636, 193] width 595 height 114
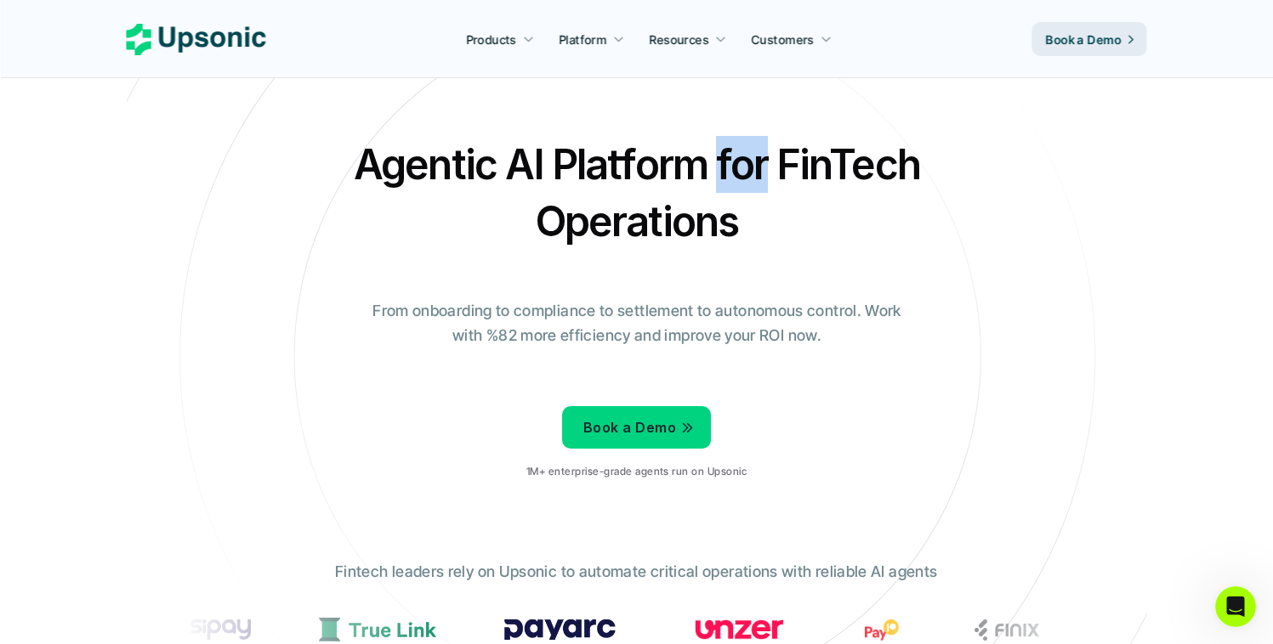
drag, startPoint x: 728, startPoint y: 151, endPoint x: 711, endPoint y: 151, distance: 17.0
click at [728, 151] on h2 "Agentic AI Platform for FinTech Operations" at bounding box center [636, 193] width 595 height 114
click at [695, 151] on h2 "Agentic AI Platform for FinTech Operations" at bounding box center [636, 193] width 595 height 114
click at [635, 151] on h2 "Agentic AI Platform for FinTech Operations" at bounding box center [636, 193] width 595 height 114
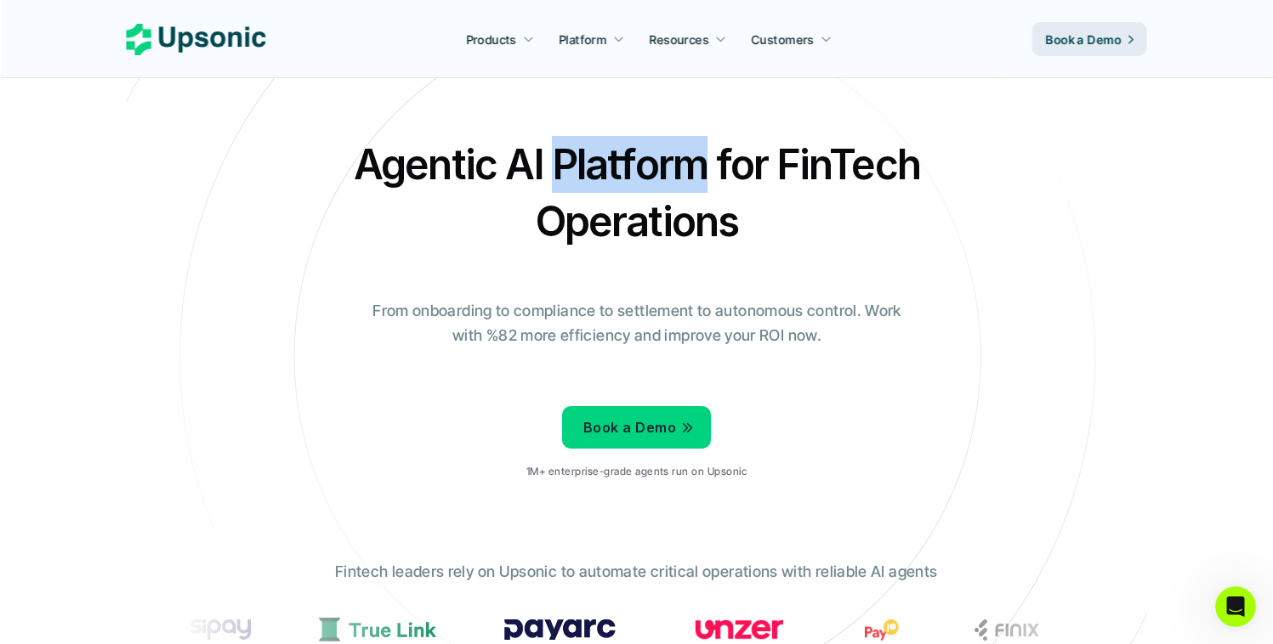
click at [635, 151] on h2 "Agentic AI Platform for FinTech Operations" at bounding box center [636, 193] width 595 height 114
click at [512, 152] on h2 "Agentic AI Platform for FinTech Operations" at bounding box center [636, 193] width 595 height 114
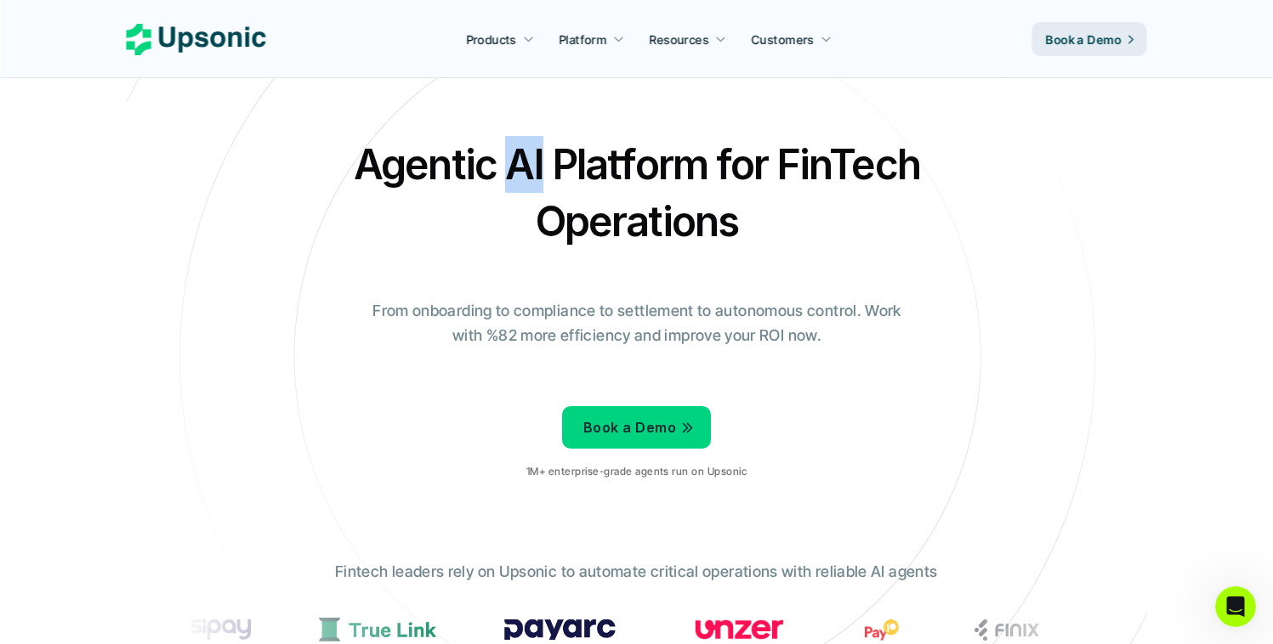
click at [512, 152] on h2 "Agentic AI Platform for FinTech Operations" at bounding box center [636, 193] width 595 height 114
click at [474, 156] on h2 "Agentic AI Platform for FinTech Operations" at bounding box center [636, 193] width 595 height 114
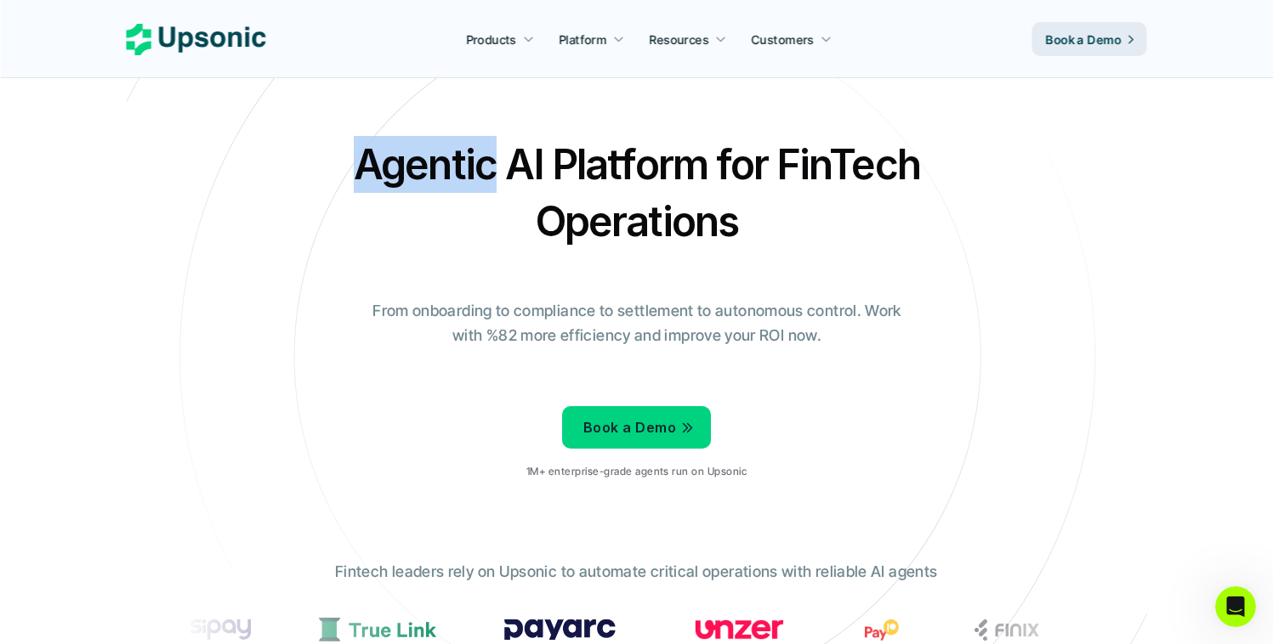
click at [474, 156] on h2 "Agentic AI Platform for FinTech Operations" at bounding box center [636, 193] width 595 height 114
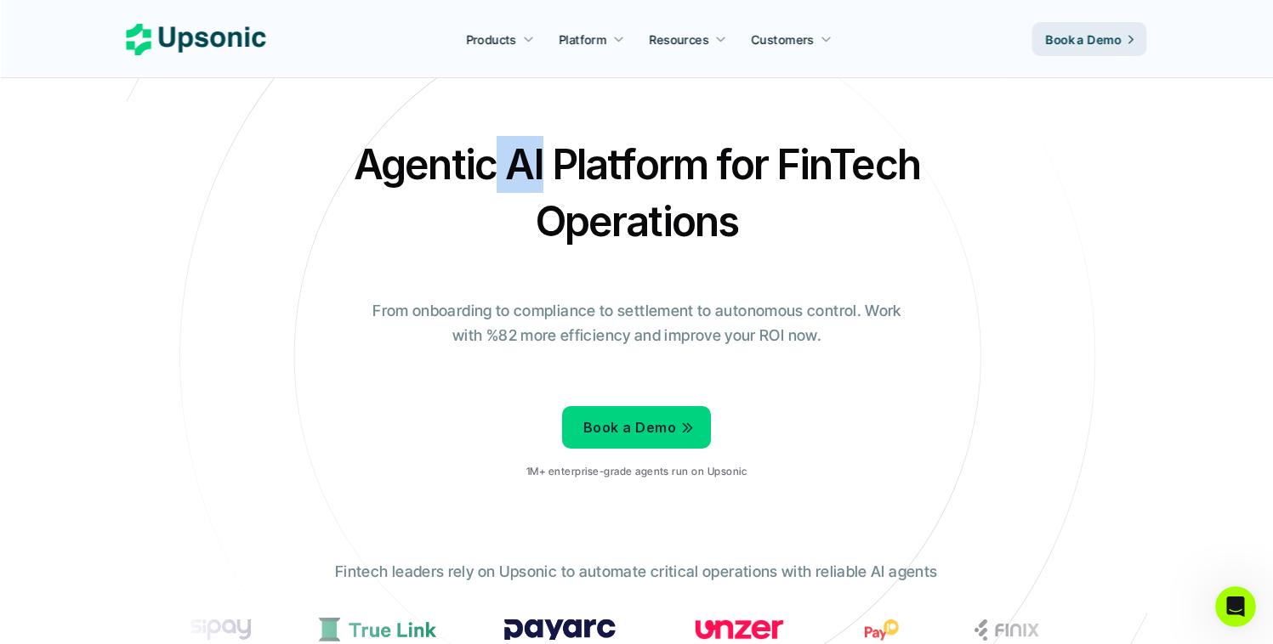
click at [501, 163] on h2 "Agentic AI Platform for FinTech Operations" at bounding box center [636, 193] width 595 height 114
click at [559, 158] on h2 "Agentic AI Platform for FinTech Operations" at bounding box center [636, 193] width 595 height 114
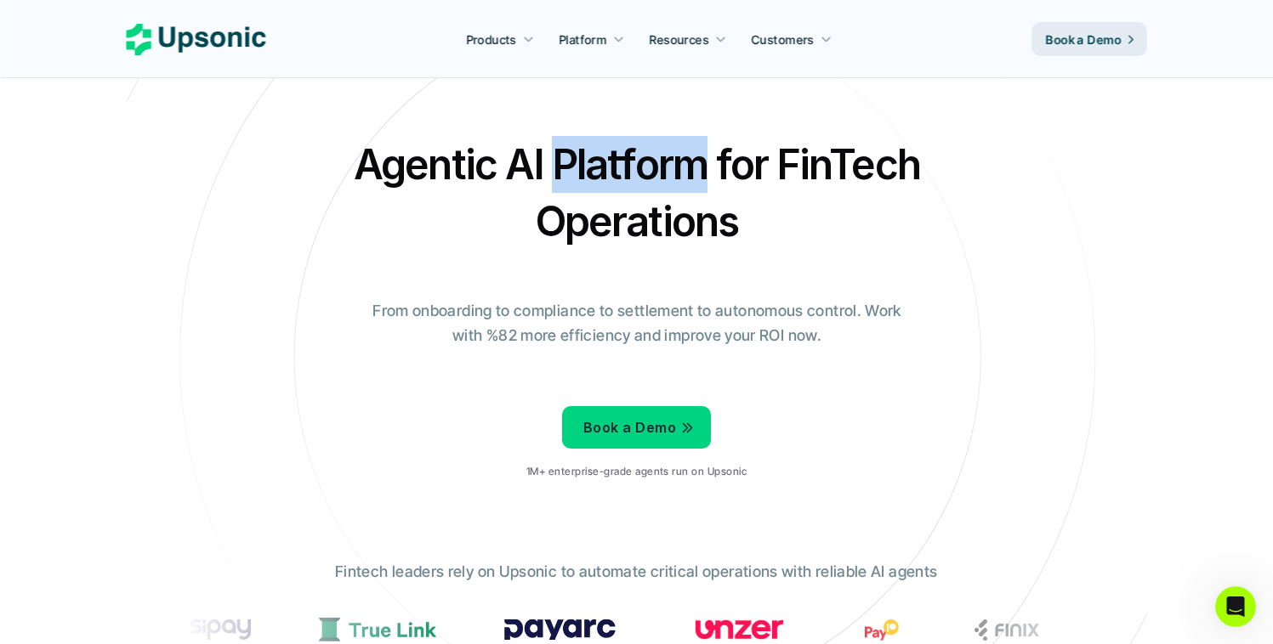
click at [559, 158] on h2 "Agentic AI Platform for FinTech Operations" at bounding box center [636, 193] width 595 height 114
click at [694, 147] on h2 "Agentic AI Platform for FinTech Operations" at bounding box center [636, 193] width 595 height 114
drag, startPoint x: 694, startPoint y: 147, endPoint x: 716, endPoint y: 145, distance: 22.2
click at [695, 147] on h2 "Agentic AI Platform for FinTech Operations" at bounding box center [636, 193] width 595 height 114
click at [718, 145] on h2 "Agentic AI Platform for FinTech Operations" at bounding box center [636, 193] width 595 height 114
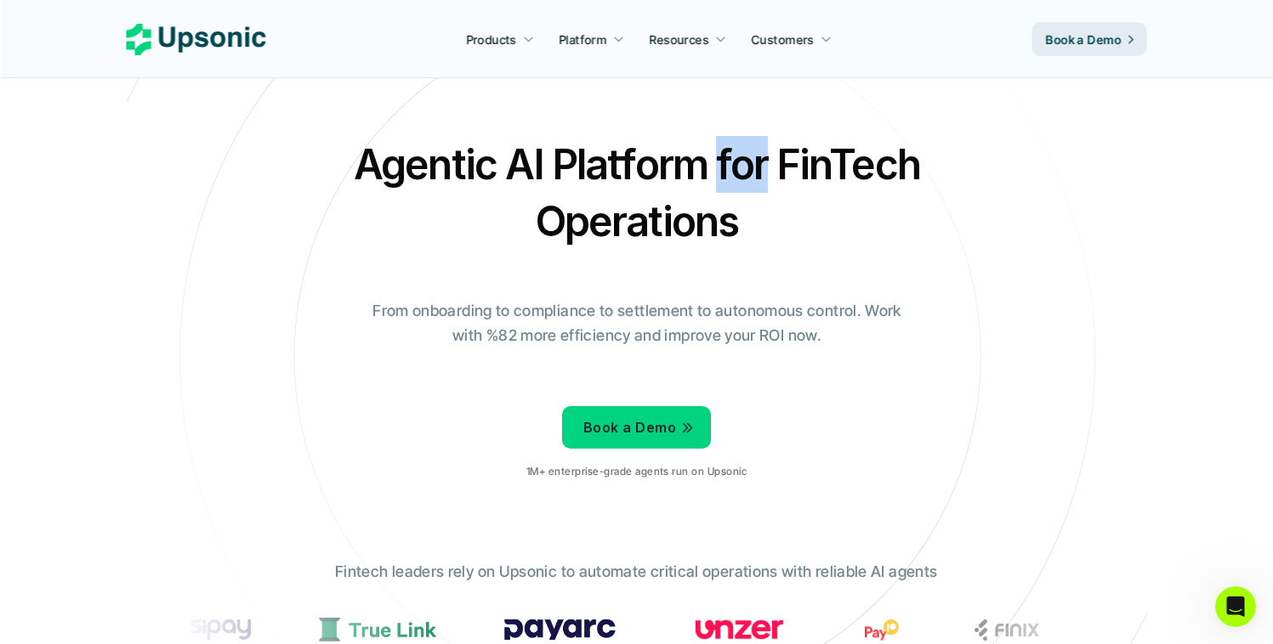
click at [718, 145] on h2 "Agentic AI Platform for FinTech Operations" at bounding box center [636, 193] width 595 height 114
click at [778, 150] on h2 "Agentic AI Platform for FinTech Operations" at bounding box center [636, 193] width 595 height 114
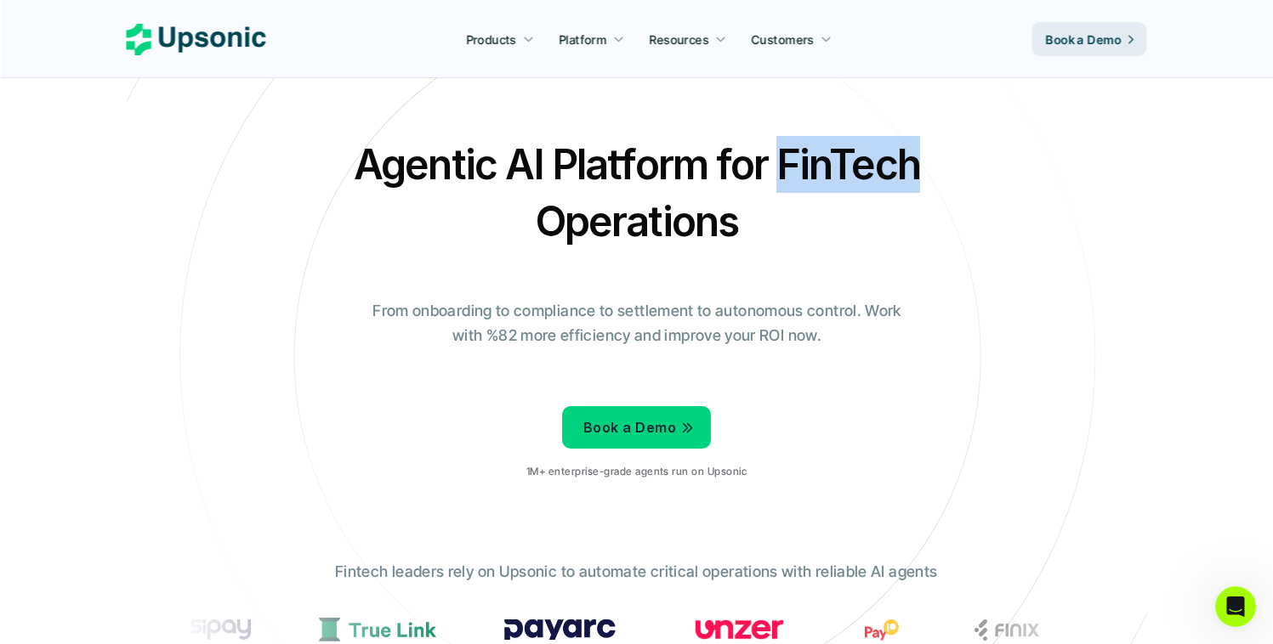
click at [778, 150] on h2 "Agentic AI Platform for FinTech Operations" at bounding box center [636, 193] width 595 height 114
click at [723, 153] on h2 "Agentic AI Platform for FinTech Operations" at bounding box center [636, 193] width 595 height 114
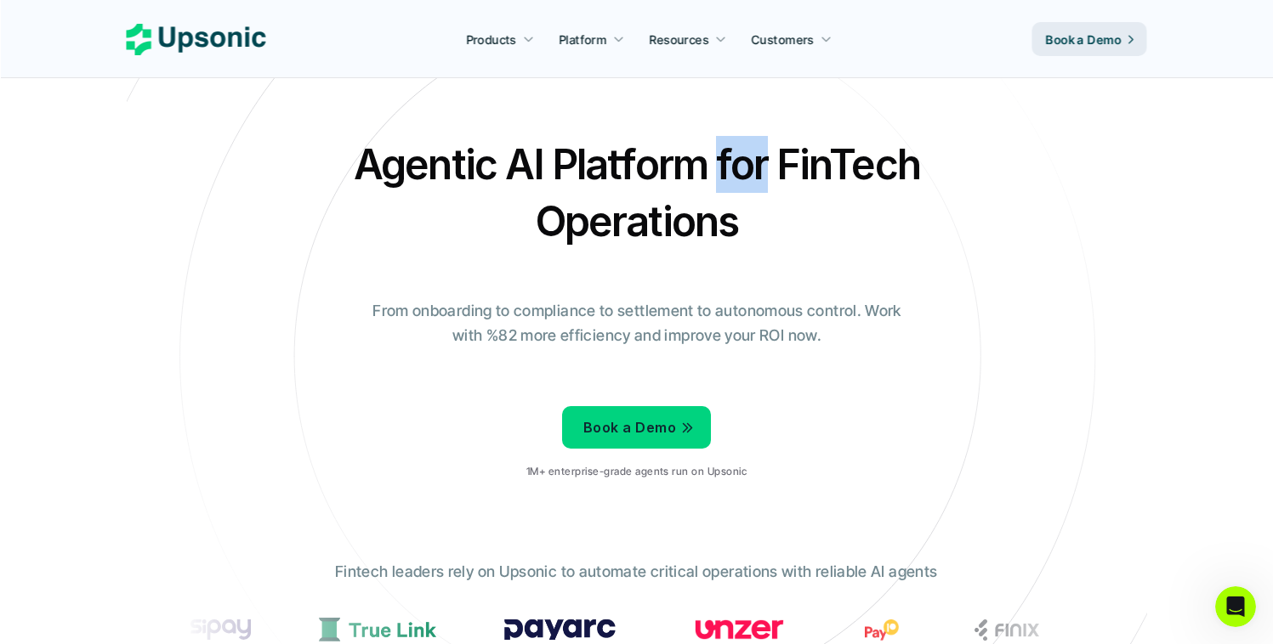
click at [723, 153] on h2 "Agentic AI Platform for FinTech Operations" at bounding box center [636, 193] width 595 height 114
click at [681, 243] on h2 "Agentic AI Platform for FinTech Operations" at bounding box center [636, 193] width 595 height 114
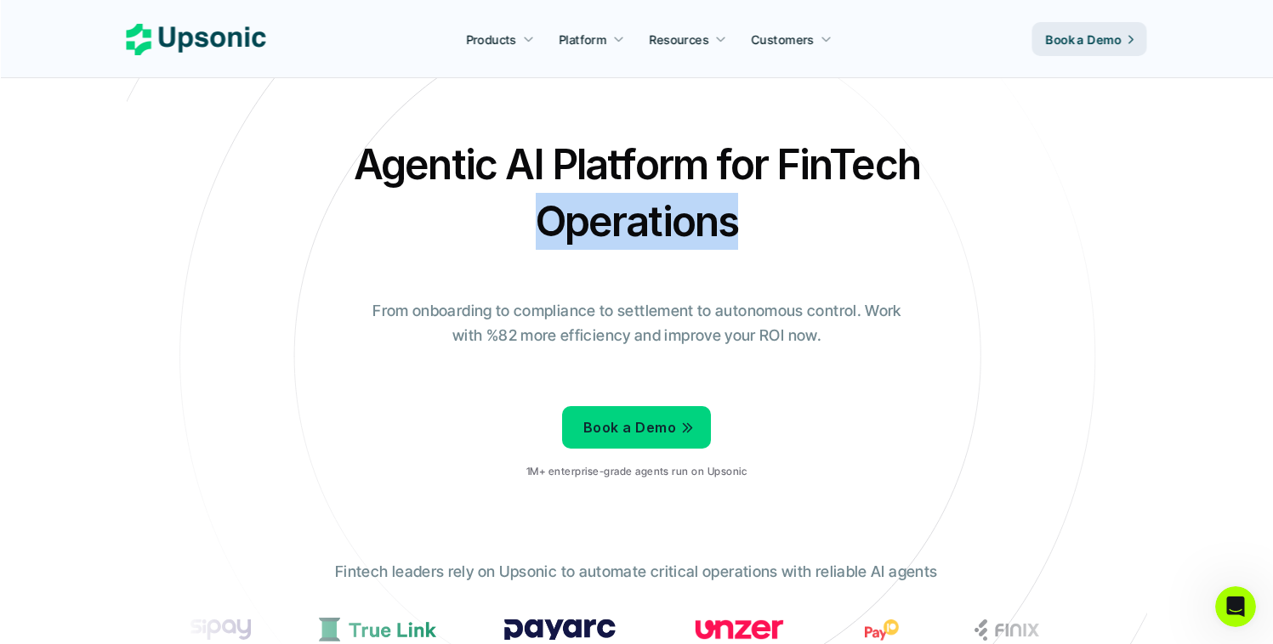
click at [681, 243] on h2 "Agentic AI Platform for FinTech Operations" at bounding box center [636, 193] width 595 height 114
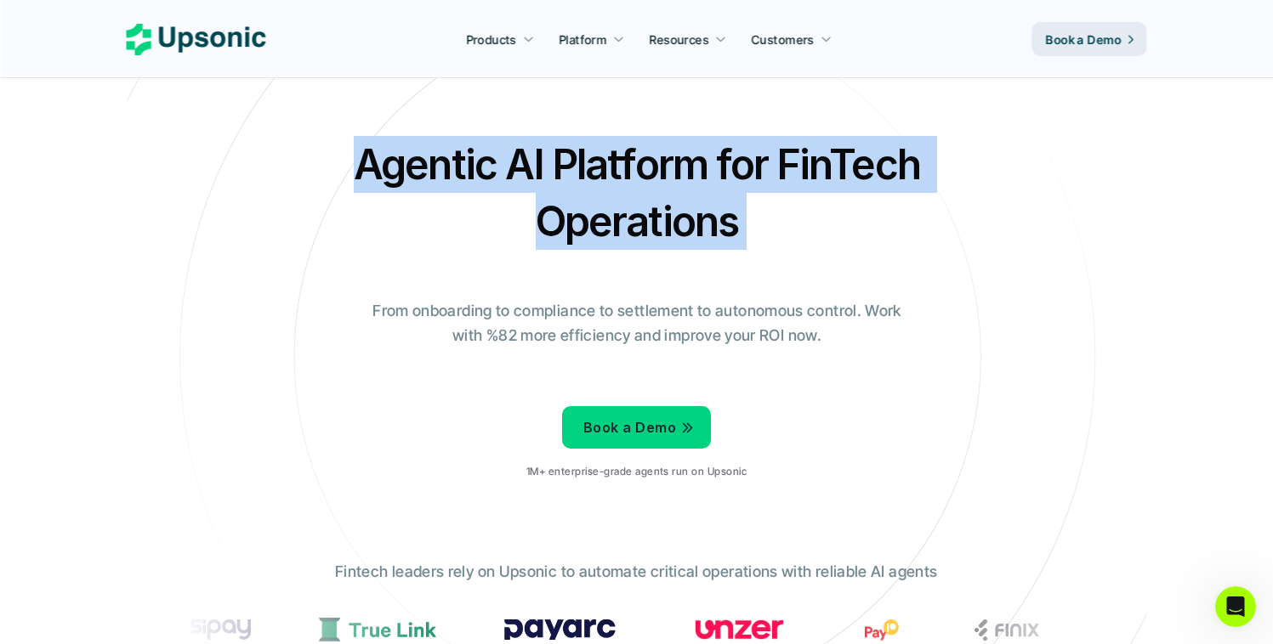
drag, startPoint x: 486, startPoint y: 235, endPoint x: 332, endPoint y: 149, distance: 177.0
click at [332, 149] on div "Agentic AI Platform for FinTech Operations From onboarding to compliance to set…" at bounding box center [636, 314] width 995 height 357
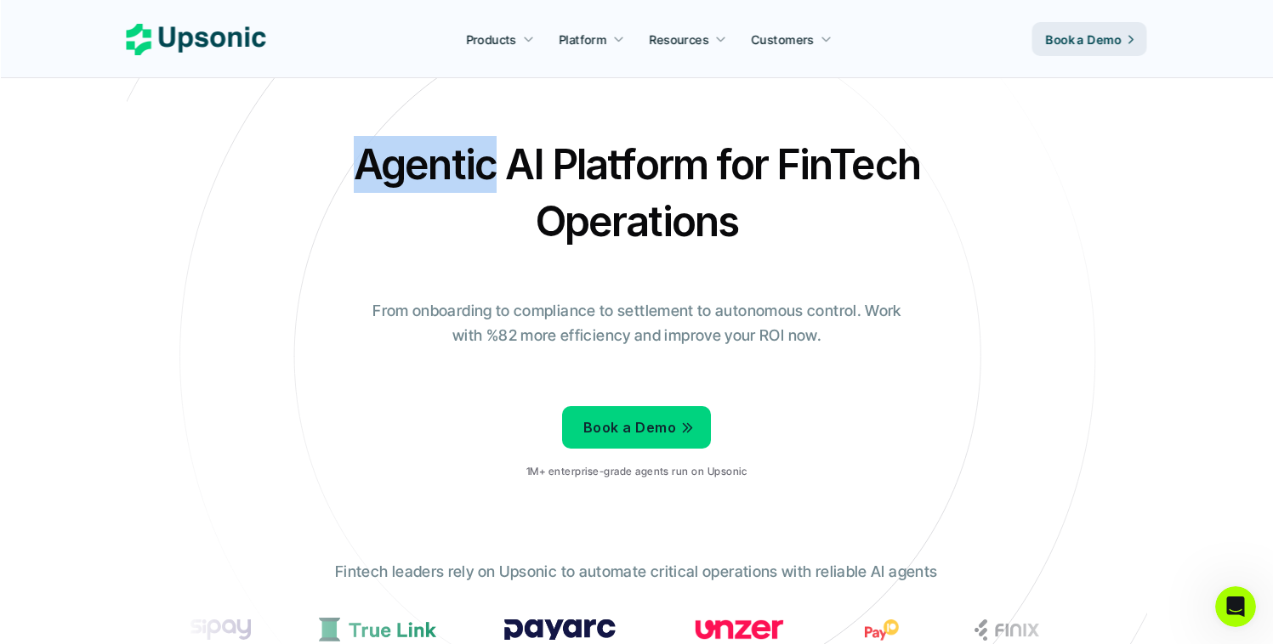
click at [332, 149] on div "Agentic AI Platform for FinTech Operations From onboarding to compliance to set…" at bounding box center [636, 314] width 995 height 357
click at [502, 146] on h2 "Agentic AI Platform for FinTech Operations" at bounding box center [636, 193] width 595 height 114
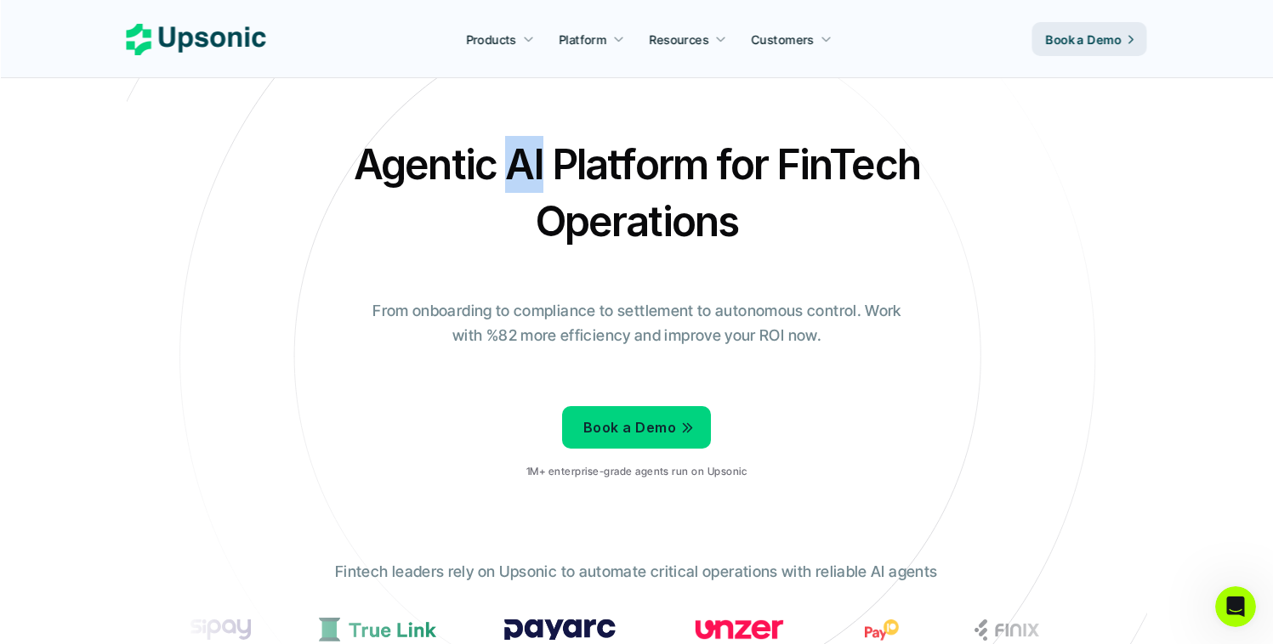
click at [502, 146] on h2 "Agentic AI Platform for FinTech Operations" at bounding box center [636, 193] width 595 height 114
click at [575, 145] on h2 "Agentic AI Platform for FinTech Operations" at bounding box center [636, 193] width 595 height 114
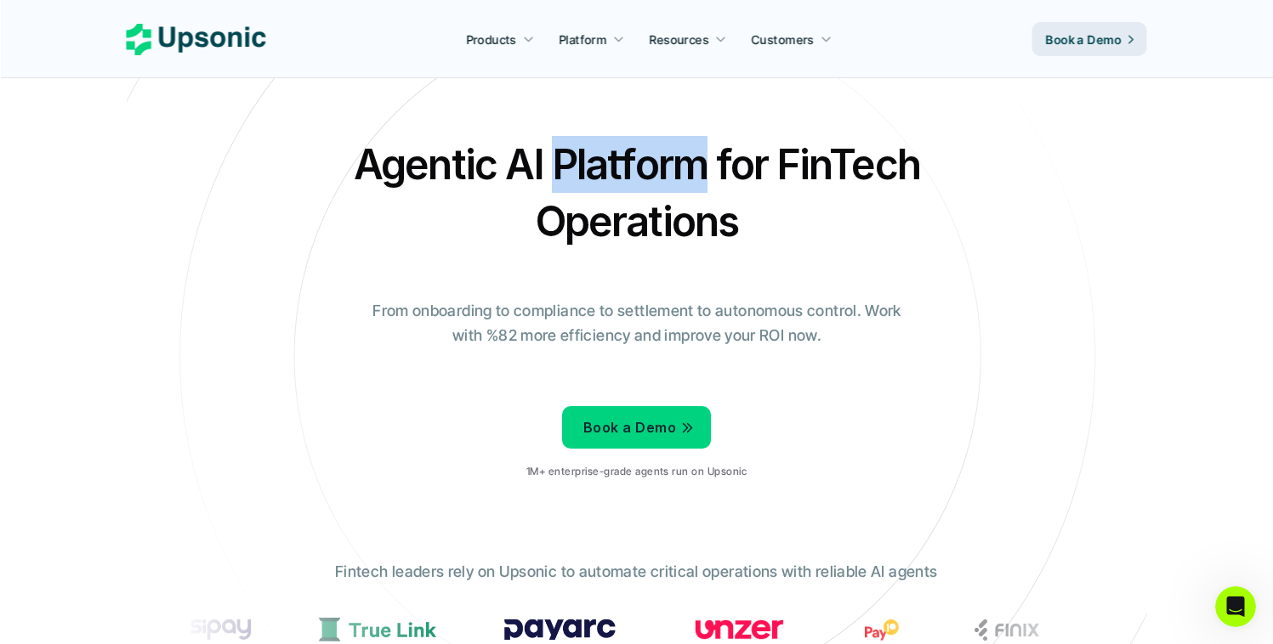
click at [575, 145] on h2 "Agentic AI Platform for FinTech Operations" at bounding box center [636, 193] width 595 height 114
click at [746, 145] on h2 "Agentic AI Platform for FinTech Operations" at bounding box center [636, 193] width 595 height 114
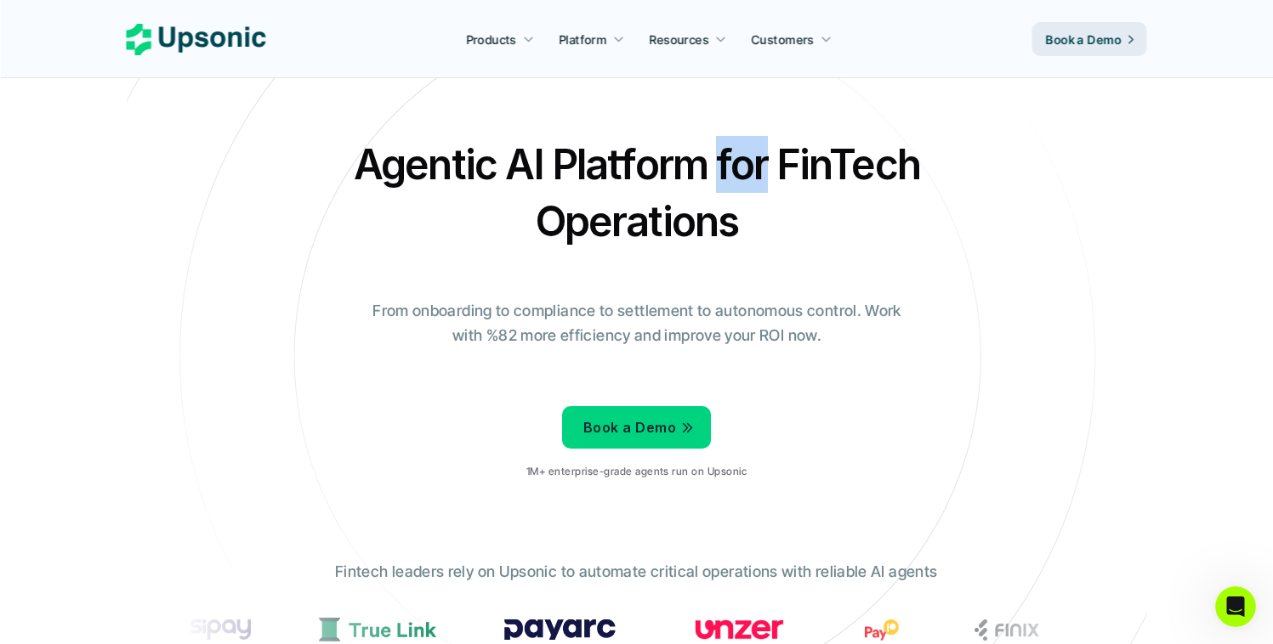
click at [746, 145] on h2 "Agentic AI Platform for FinTech Operations" at bounding box center [636, 193] width 595 height 114
click at [776, 146] on h2 "Agentic AI Platform for FinTech Operations" at bounding box center [636, 193] width 595 height 114
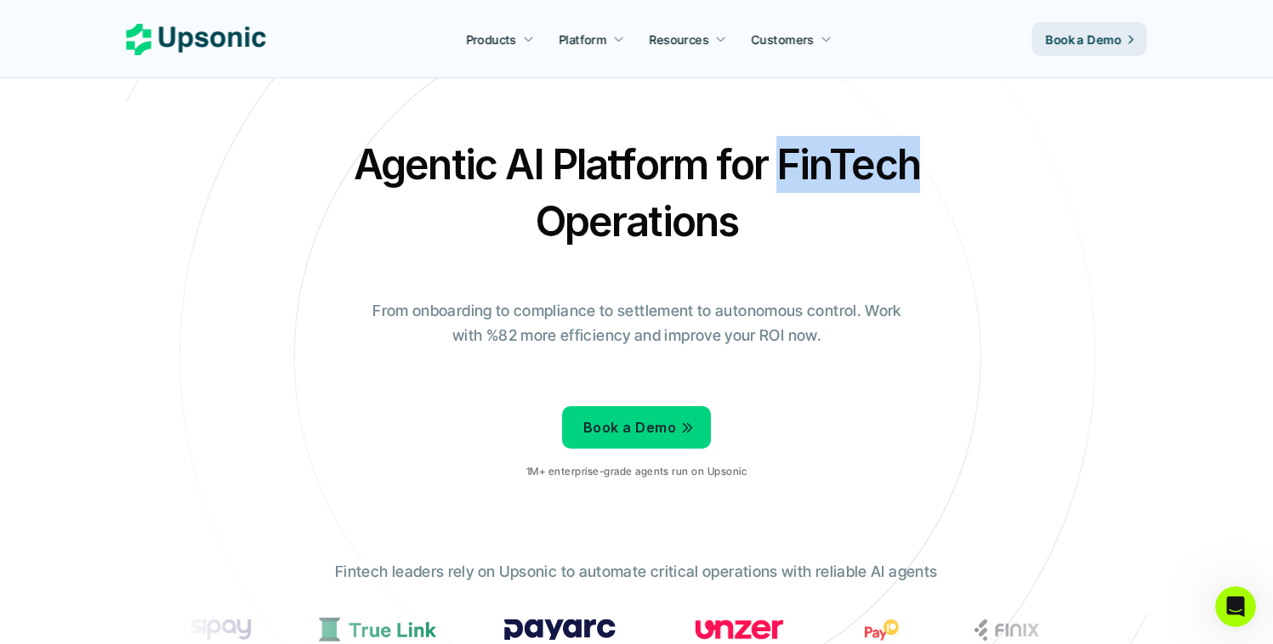
click at [776, 145] on h2 "Agentic AI Platform for FinTech Operations" at bounding box center [636, 193] width 595 height 114
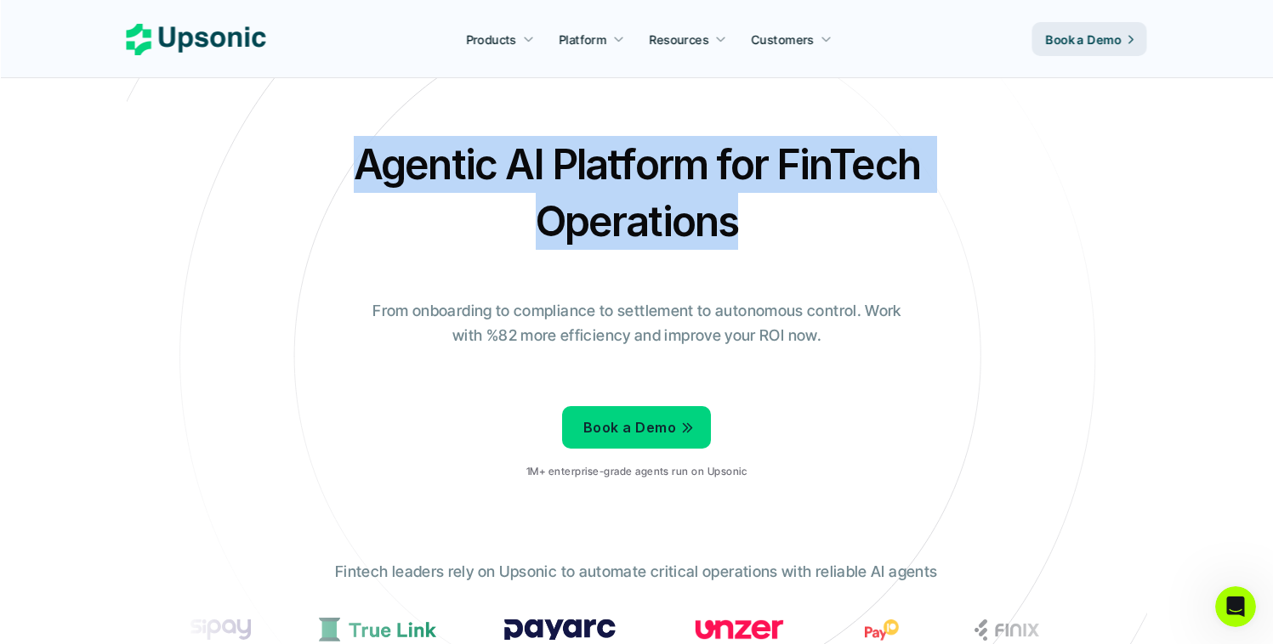
drag, startPoint x: 333, startPoint y: 153, endPoint x: 1005, endPoint y: 231, distance: 676.2
click at [1005, 231] on div "Agentic AI Platform for FinTech Operations From onboarding to compliance to set…" at bounding box center [636, 314] width 995 height 357
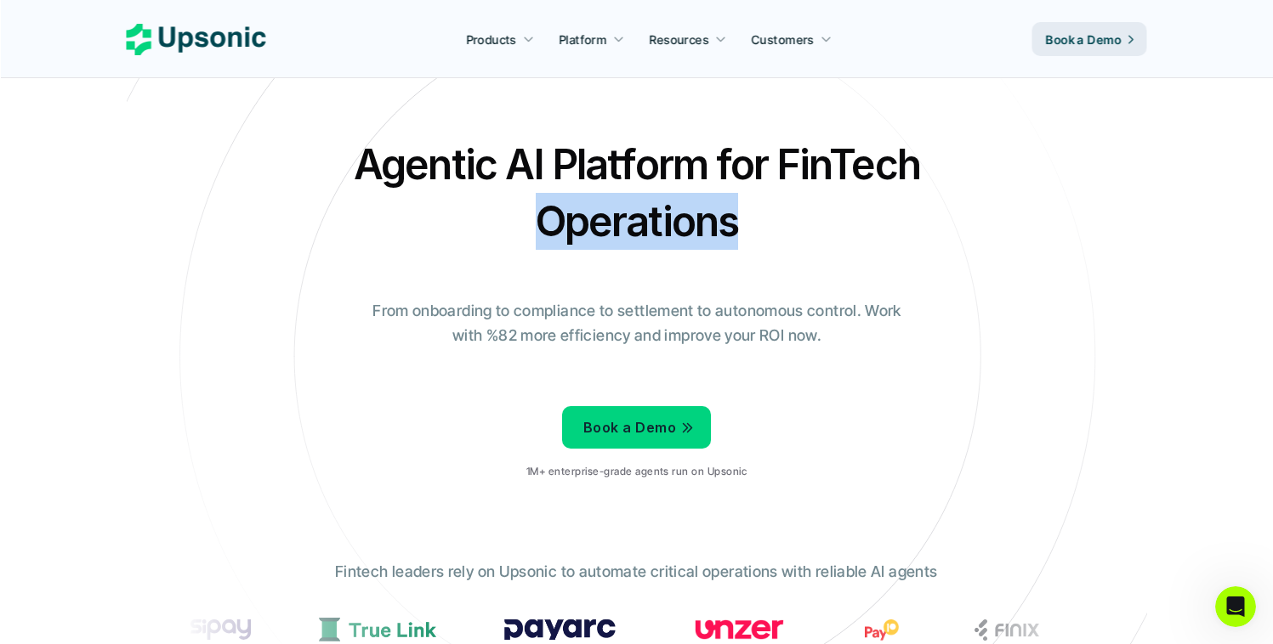
drag, startPoint x: 1005, startPoint y: 231, endPoint x: 465, endPoint y: 231, distance: 539.9
click at [466, 231] on div "Agentic AI Platform for FinTech Operations From onboarding to compliance to set…" at bounding box center [636, 314] width 995 height 357
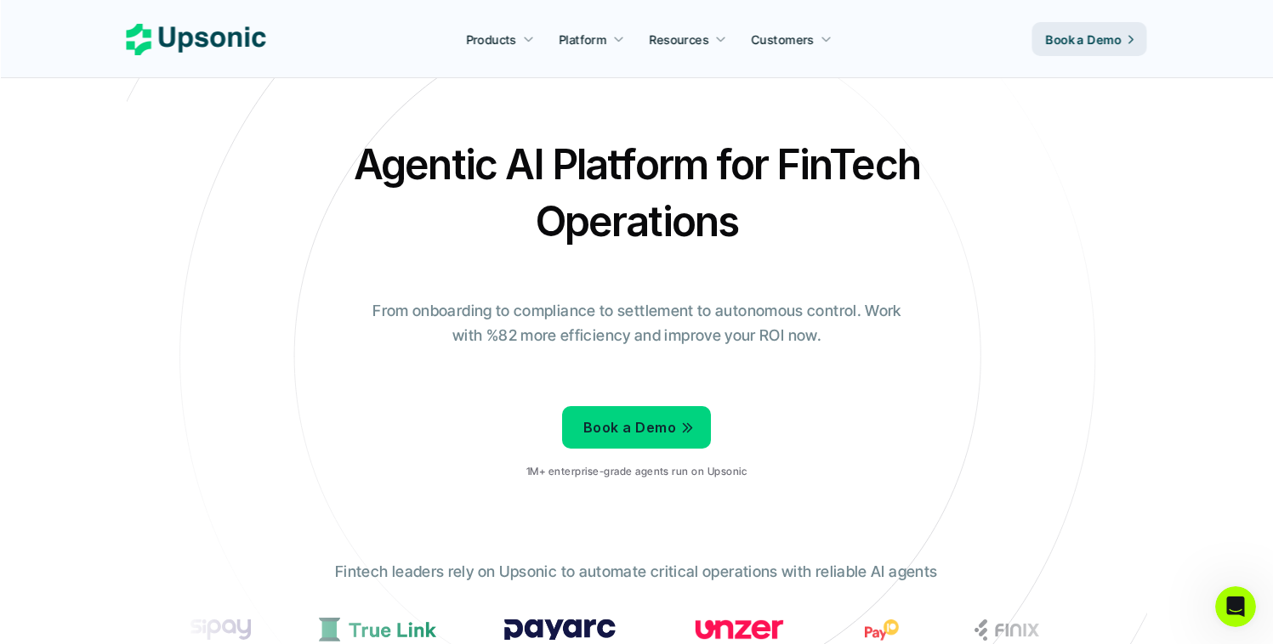
click at [465, 231] on h2 "Agentic AI Platform for FinTech Operations" at bounding box center [636, 193] width 595 height 114
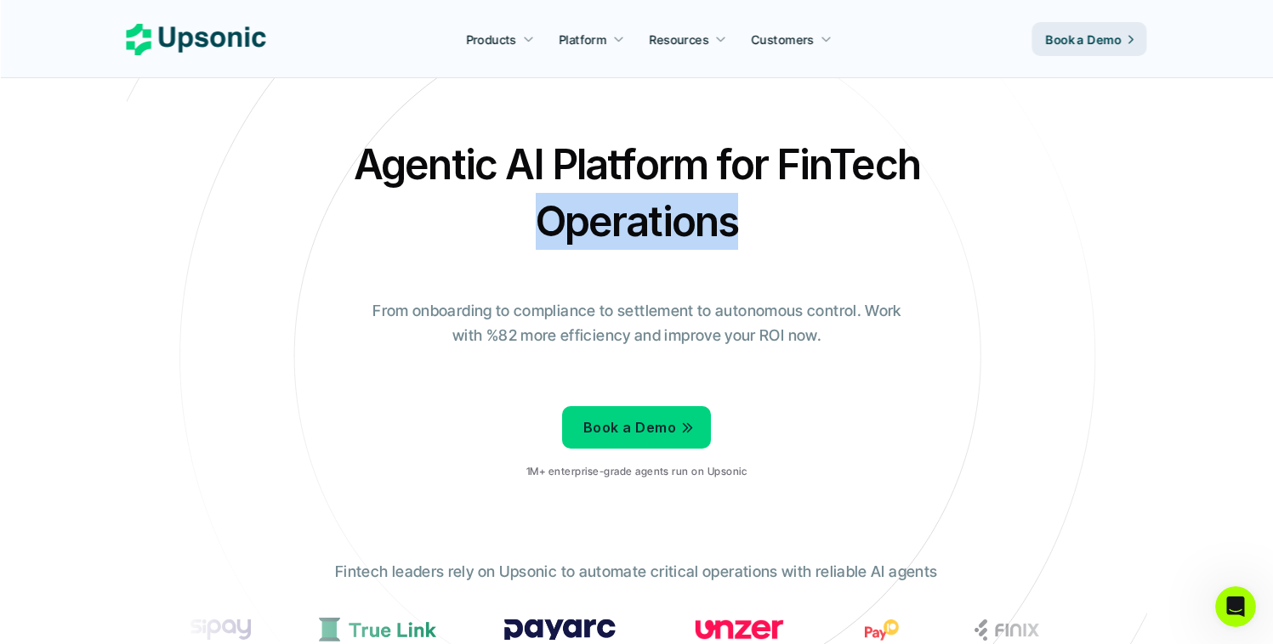
click at [465, 231] on h2 "Agentic AI Platform for FinTech Operations" at bounding box center [636, 193] width 595 height 114
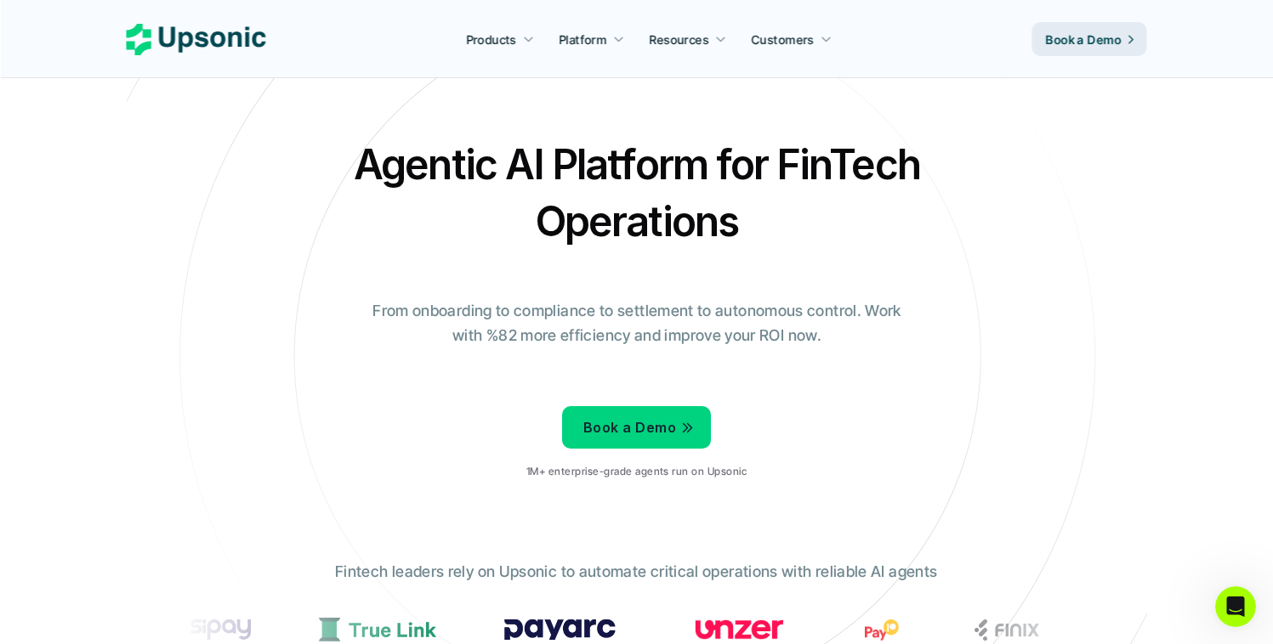
click at [424, 165] on h2 "Agentic AI Platform for FinTech Operations" at bounding box center [636, 193] width 595 height 114
click at [417, 166] on h2 "Agentic AI Platform for FinTech Operations" at bounding box center [636, 193] width 595 height 114
click at [416, 166] on h2 "Agentic AI Platform for FinTech Operations" at bounding box center [636, 193] width 595 height 114
click at [417, 165] on h2 "Agentic AI Platform for FinTech Operations" at bounding box center [636, 193] width 595 height 114
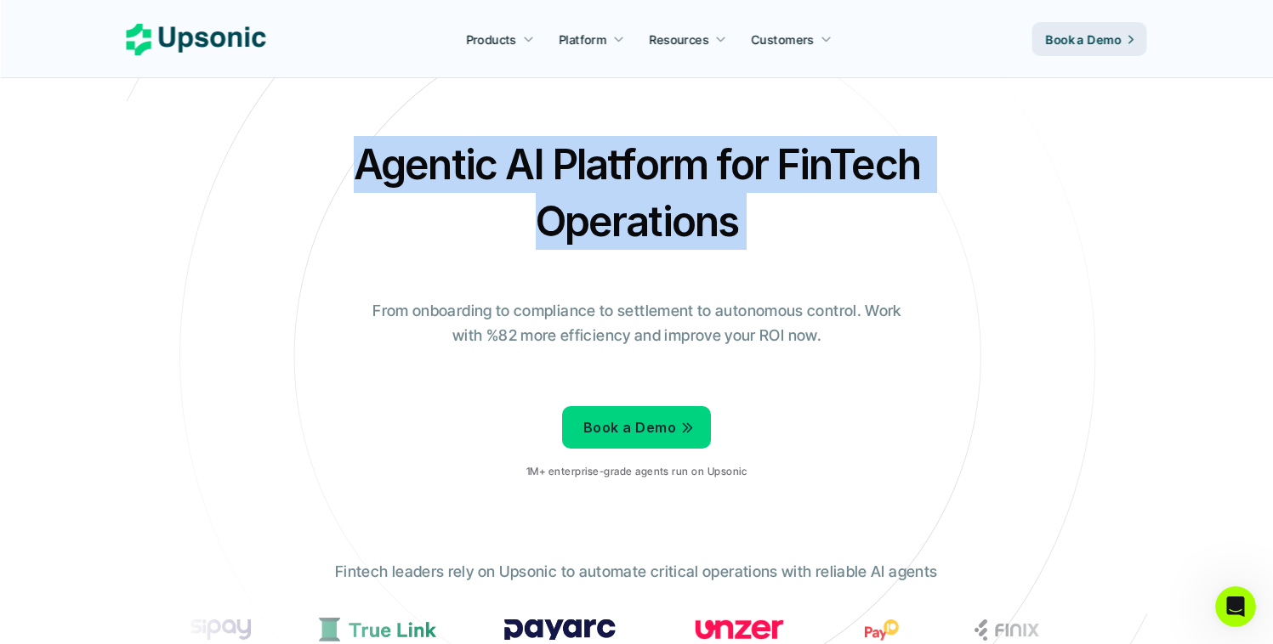
click at [417, 164] on h2 "Agentic AI Platform for FinTech Operations" at bounding box center [636, 193] width 595 height 114
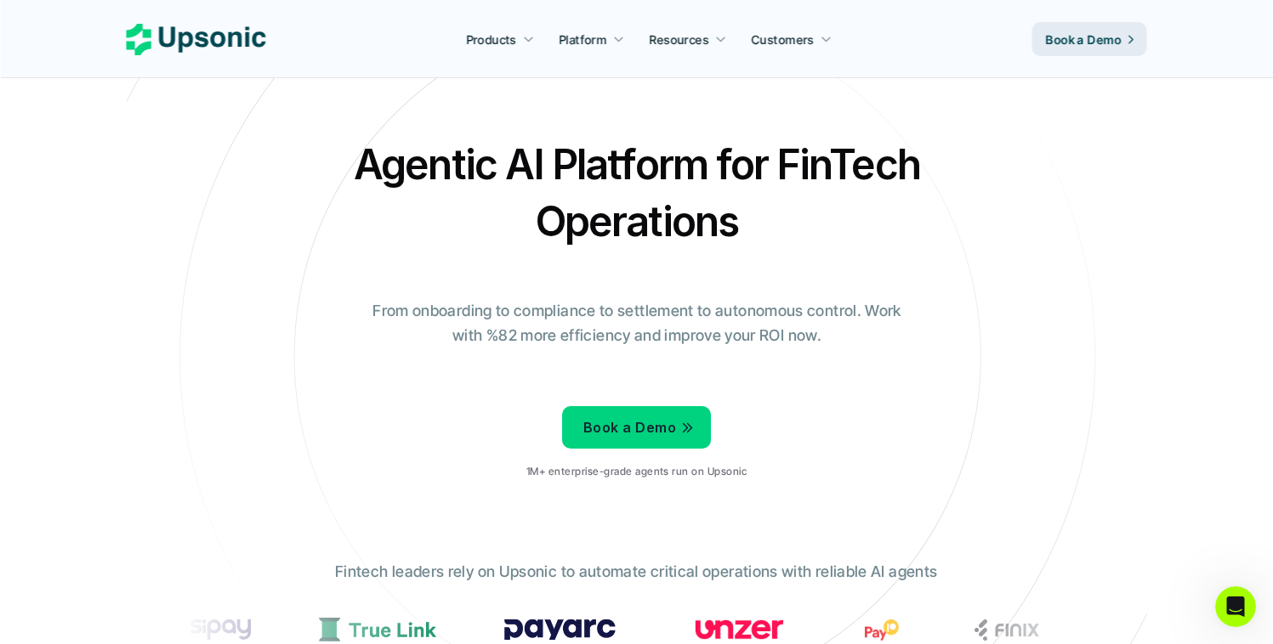
click at [418, 159] on h2 "Agentic AI Platform for FinTech Operations" at bounding box center [636, 193] width 595 height 114
click at [409, 171] on h2 "Agentic AI Platform for FinTech Operations" at bounding box center [636, 193] width 595 height 114
click at [533, 164] on h2 "Agentic AI Platform for FinTech Operations" at bounding box center [636, 193] width 595 height 114
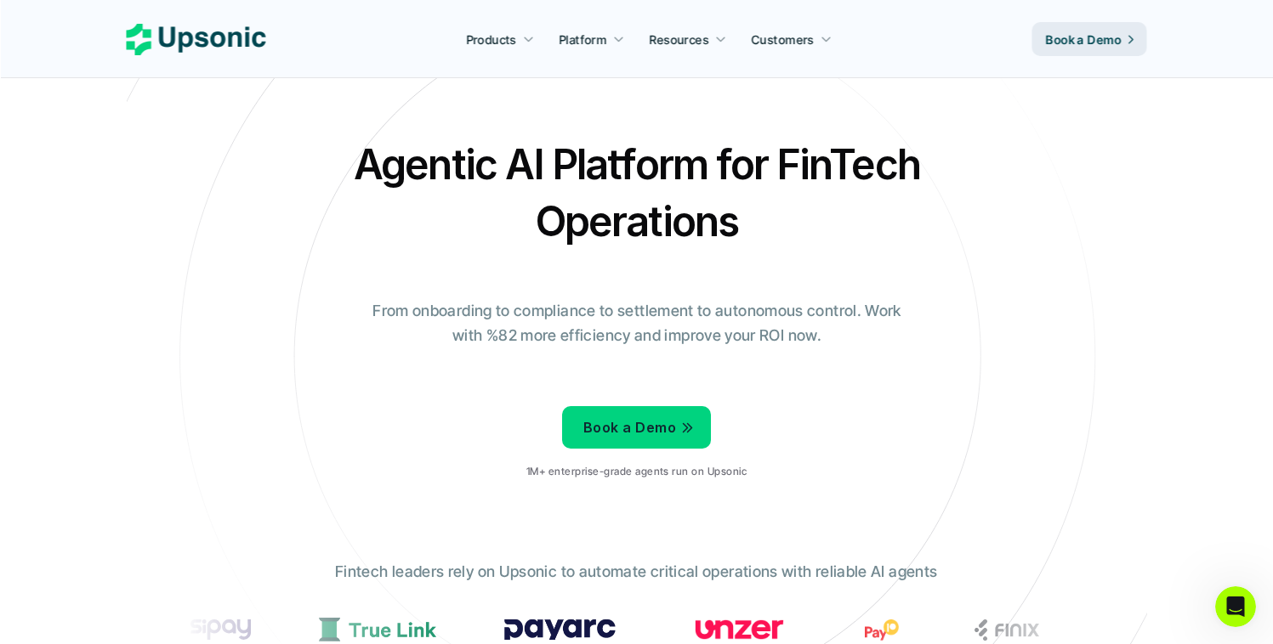
click at [567, 162] on h2 "Agentic AI Platform for FinTech Operations" at bounding box center [636, 193] width 595 height 114
click at [755, 162] on h2 "Agentic AI Platform for FinTech Operations" at bounding box center [636, 193] width 595 height 114
click at [774, 160] on h2 "Agentic AI Platform for FinTech Operations" at bounding box center [636, 193] width 595 height 114
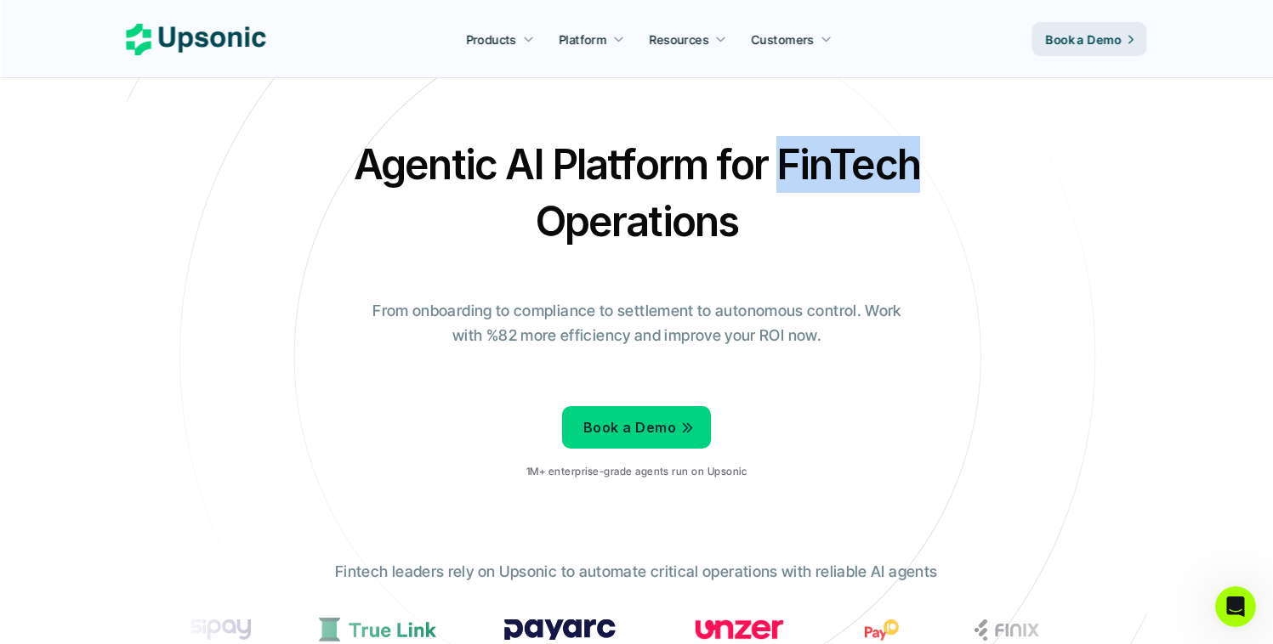
click at [774, 160] on h2 "Agentic AI Platform for FinTech Operations" at bounding box center [636, 193] width 595 height 114
click at [712, 215] on h2 "Agentic AI Platform for FinTech Operations" at bounding box center [636, 193] width 595 height 114
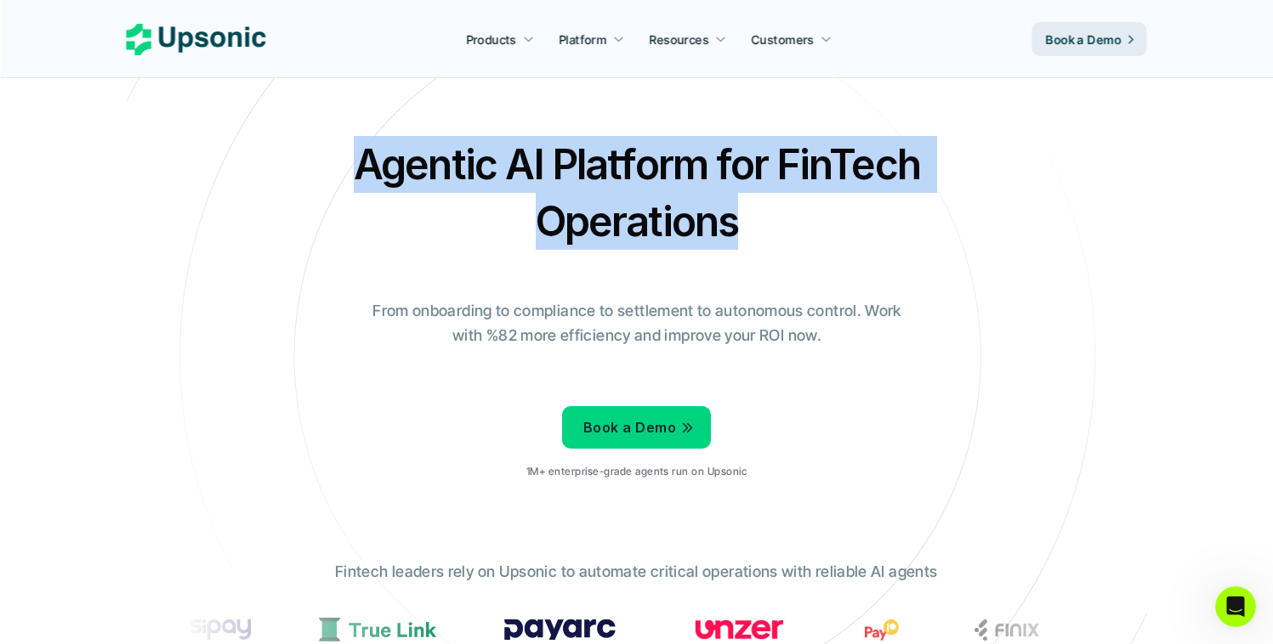
drag, startPoint x: 713, startPoint y: 214, endPoint x: 402, endPoint y: 151, distance: 317.5
click at [416, 187] on h2 "Agentic AI Platform for FinTech Operations" at bounding box center [636, 193] width 595 height 114
click at [402, 150] on h2 "Agentic AI Platform for FinTech Operations" at bounding box center [636, 193] width 595 height 114
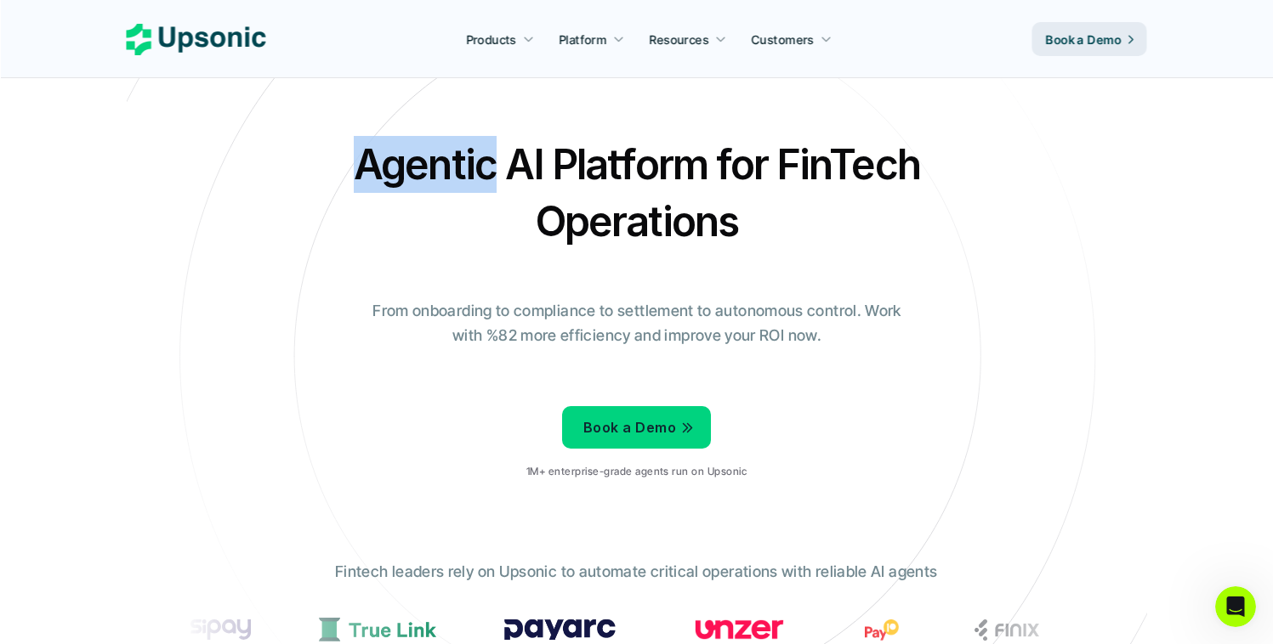
click at [402, 150] on h2 "Agentic AI Platform for FinTech Operations" at bounding box center [636, 193] width 595 height 114
